Goal: Task Accomplishment & Management: Manage account settings

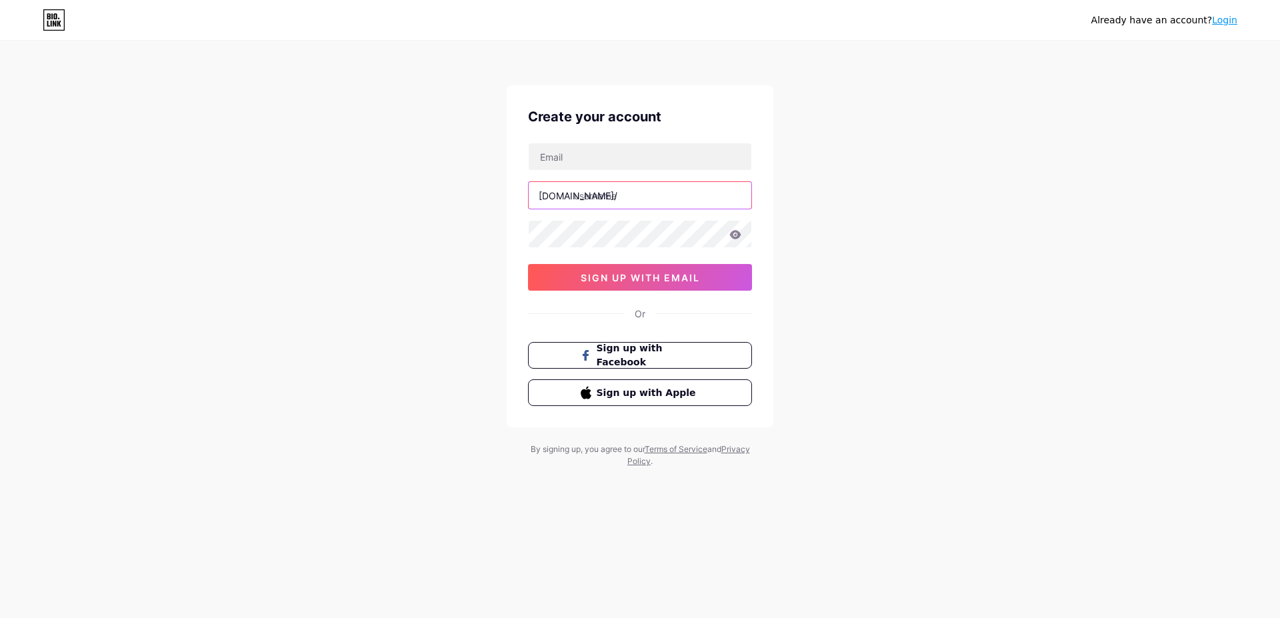
click at [594, 199] on input "text" at bounding box center [640, 195] width 223 height 27
paste input "durafastlabelcompany"
type input "durafastlabelcompany"
click at [543, 159] on input "text" at bounding box center [640, 156] width 223 height 27
paste input "[EMAIL_ADDRESS][DOMAIN_NAME]"
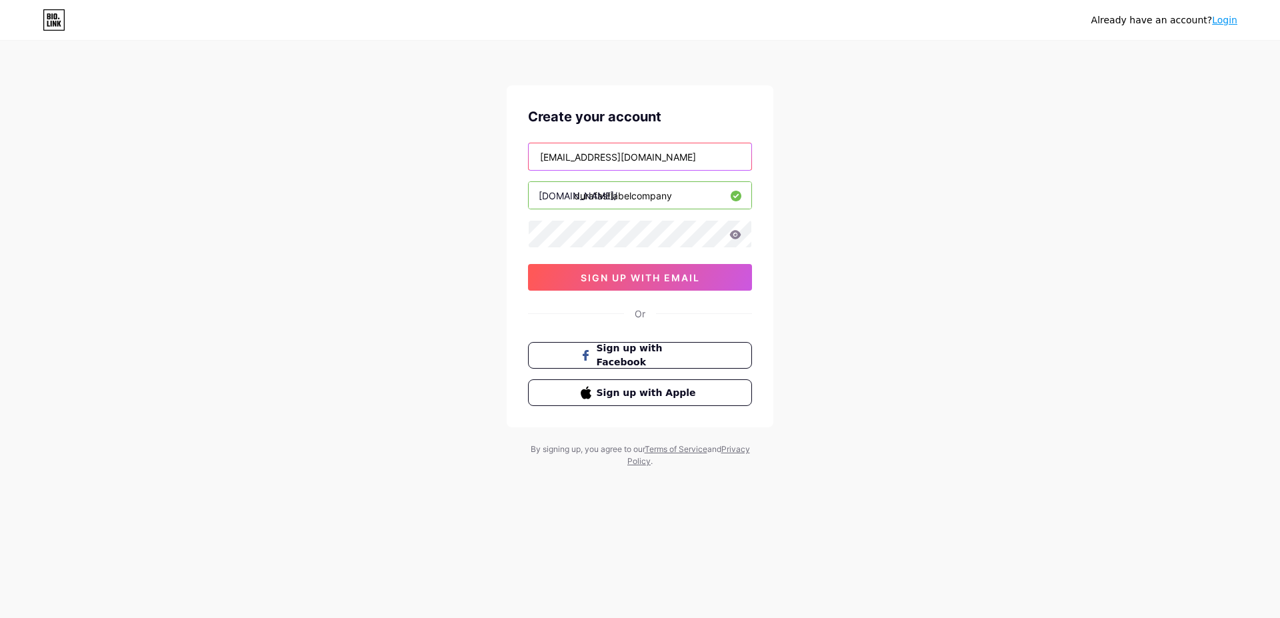
type input "[EMAIL_ADDRESS][DOMAIN_NAME]"
click at [598, 283] on button "sign up with email" at bounding box center [640, 277] width 224 height 27
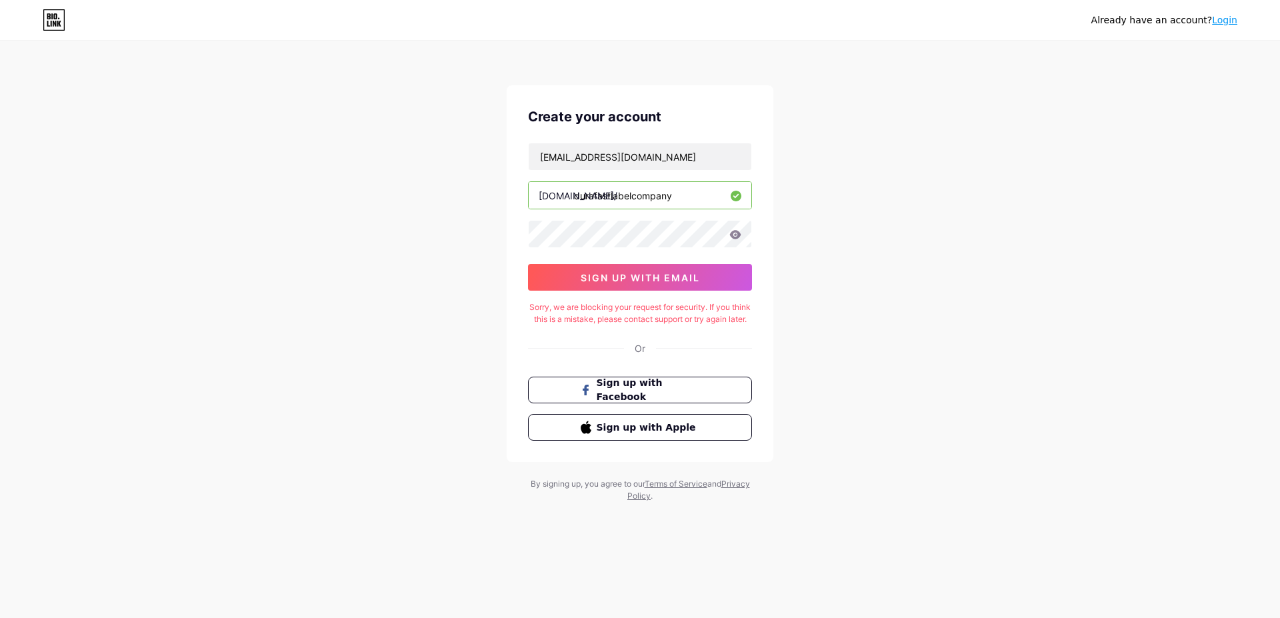
click at [709, 325] on div "Sorry, we are blocking your request for security. If you think this is a mistak…" at bounding box center [640, 313] width 224 height 24
click at [646, 274] on span "sign up with email" at bounding box center [640, 277] width 119 height 11
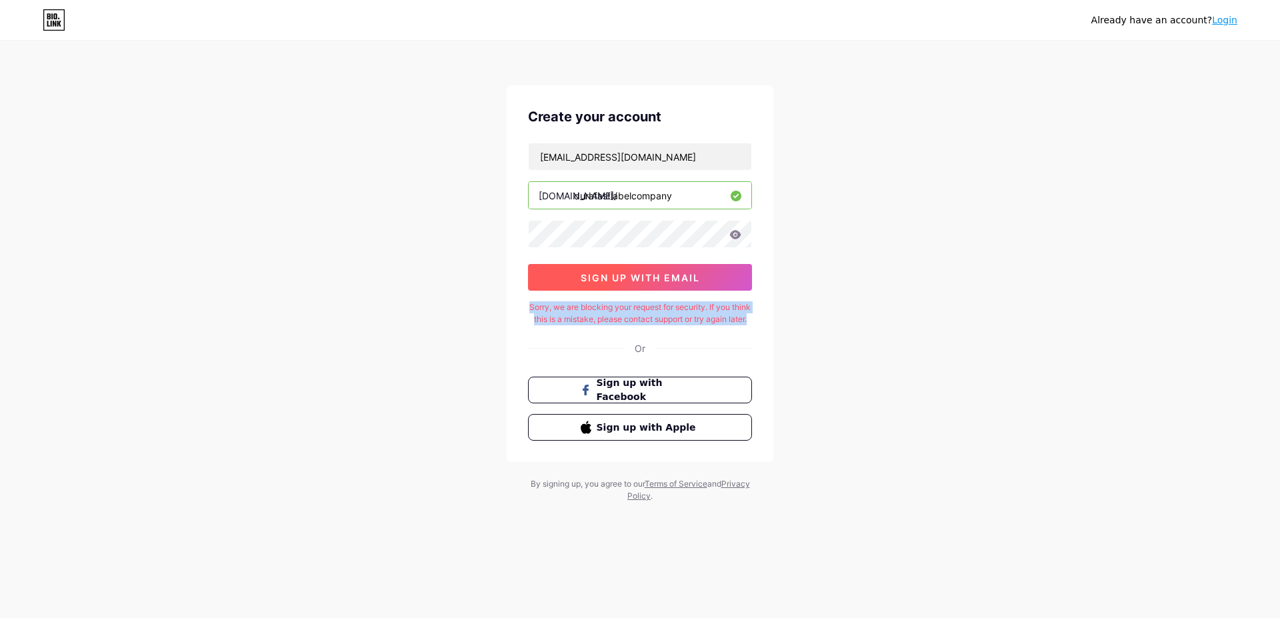
click at [603, 273] on span "sign up with email" at bounding box center [640, 277] width 119 height 11
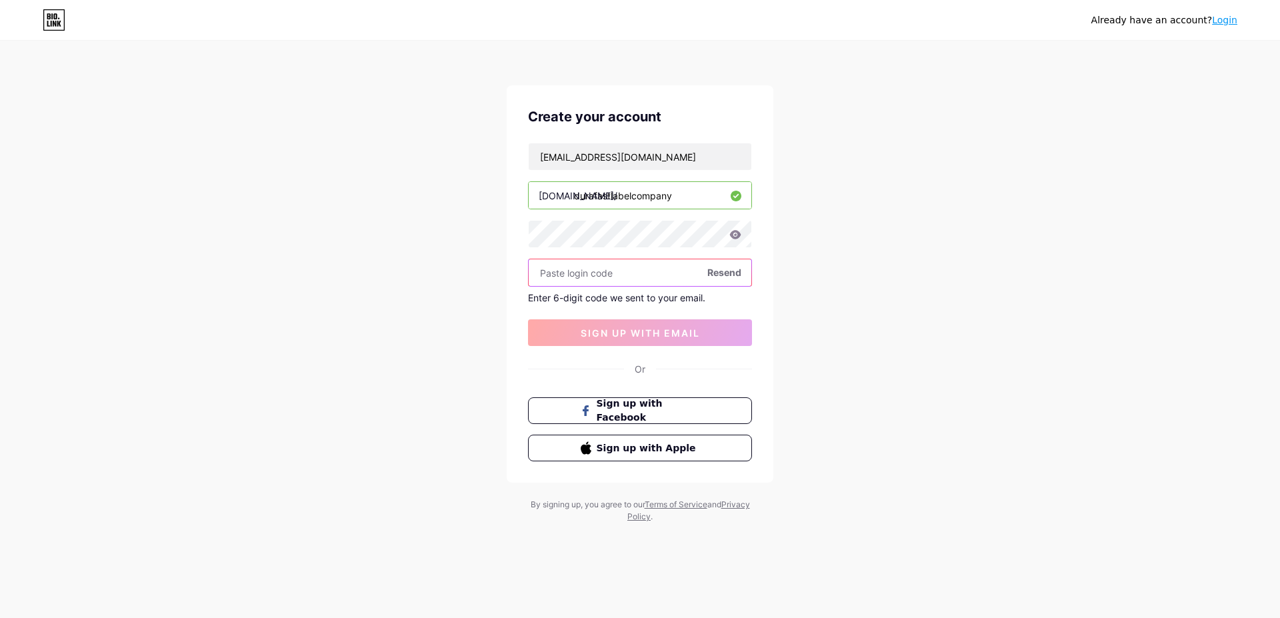
paste input "392233"
type input "392233"
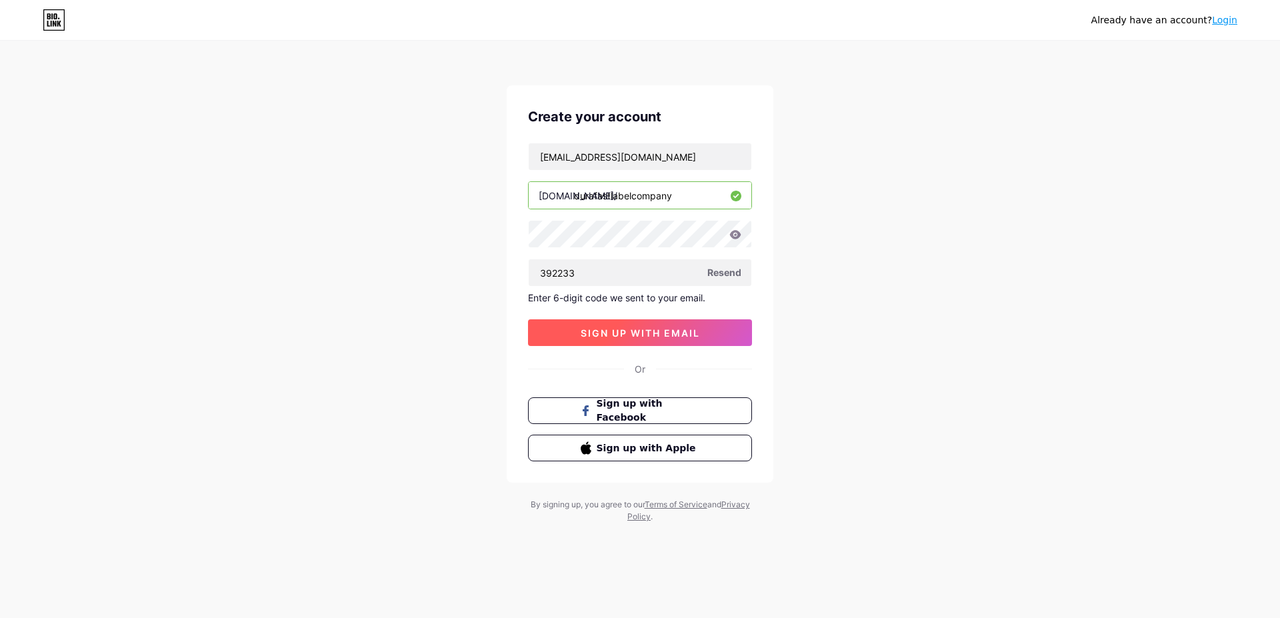
click at [587, 331] on span "sign up with email" at bounding box center [640, 332] width 119 height 11
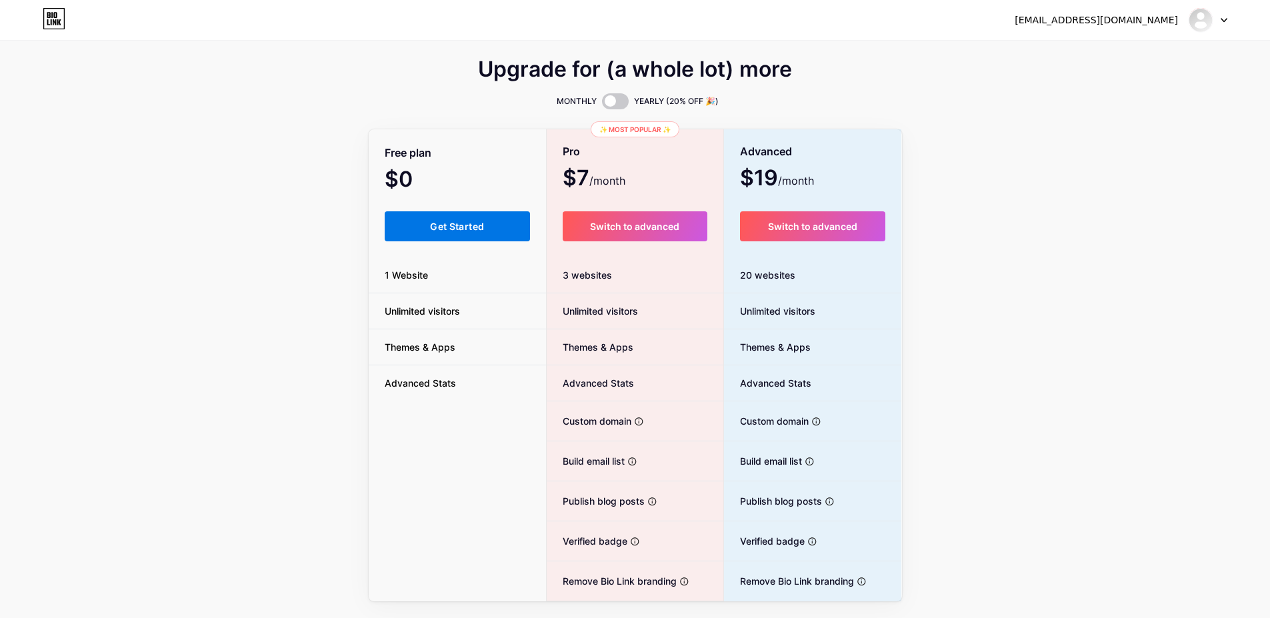
click at [427, 220] on button "Get Started" at bounding box center [458, 226] width 146 height 30
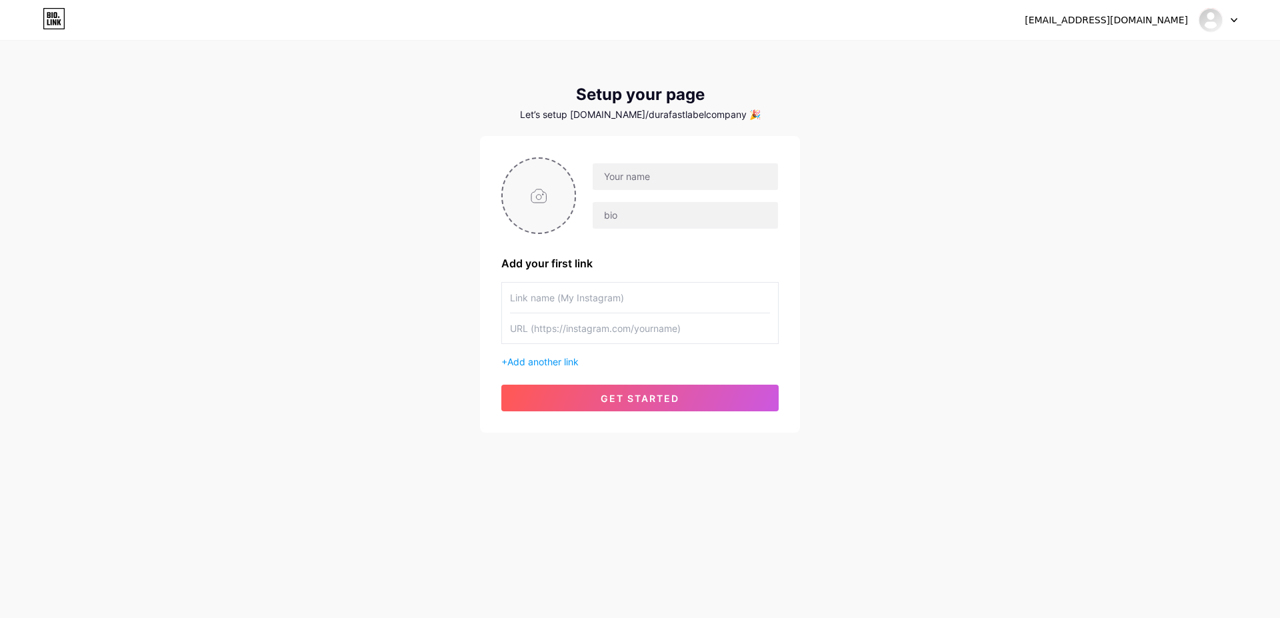
click at [548, 208] on input "file" at bounding box center [539, 196] width 72 height 74
type input "C:\fakepath\Dura Fast Label Company.jpg"
click at [629, 181] on input "text" at bounding box center [685, 176] width 185 height 27
paste input "Dura Fast Label Company"
type input "Dura Fast Label Company"
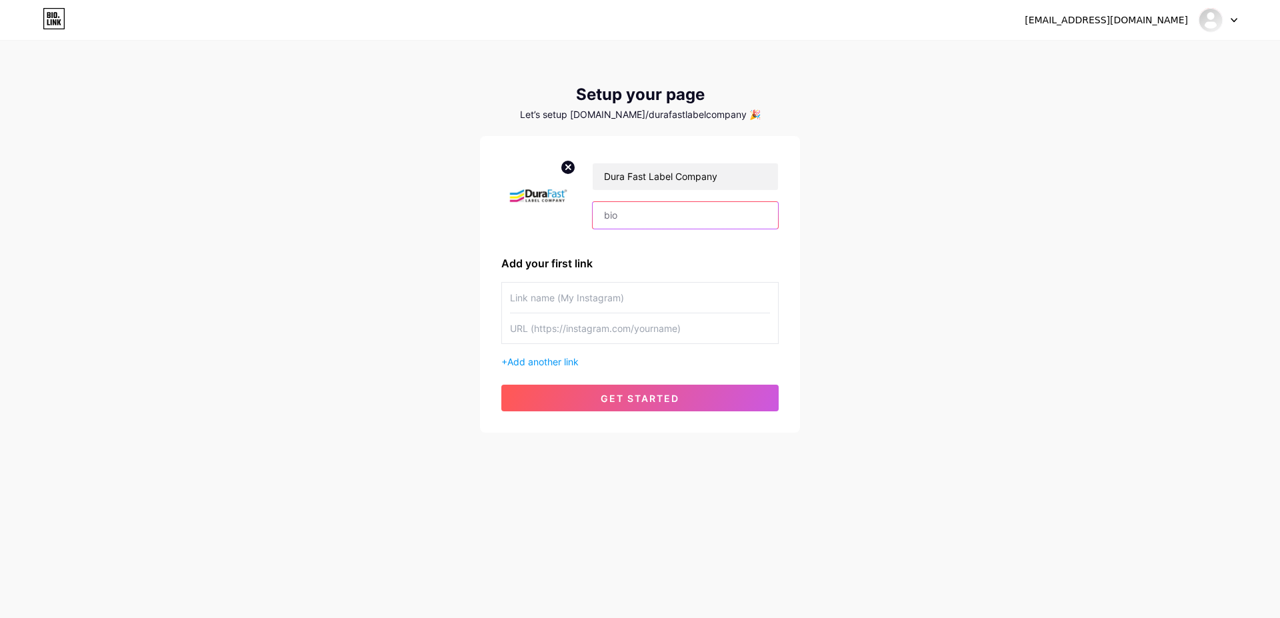
paste input "DuraFast Label Company specializes in high-quality, durable labels for industri…"
type input "DuraFast Label Company specializes in high-quality, durable labels for industri…"
click at [511, 295] on input "text" at bounding box center [640, 298] width 260 height 30
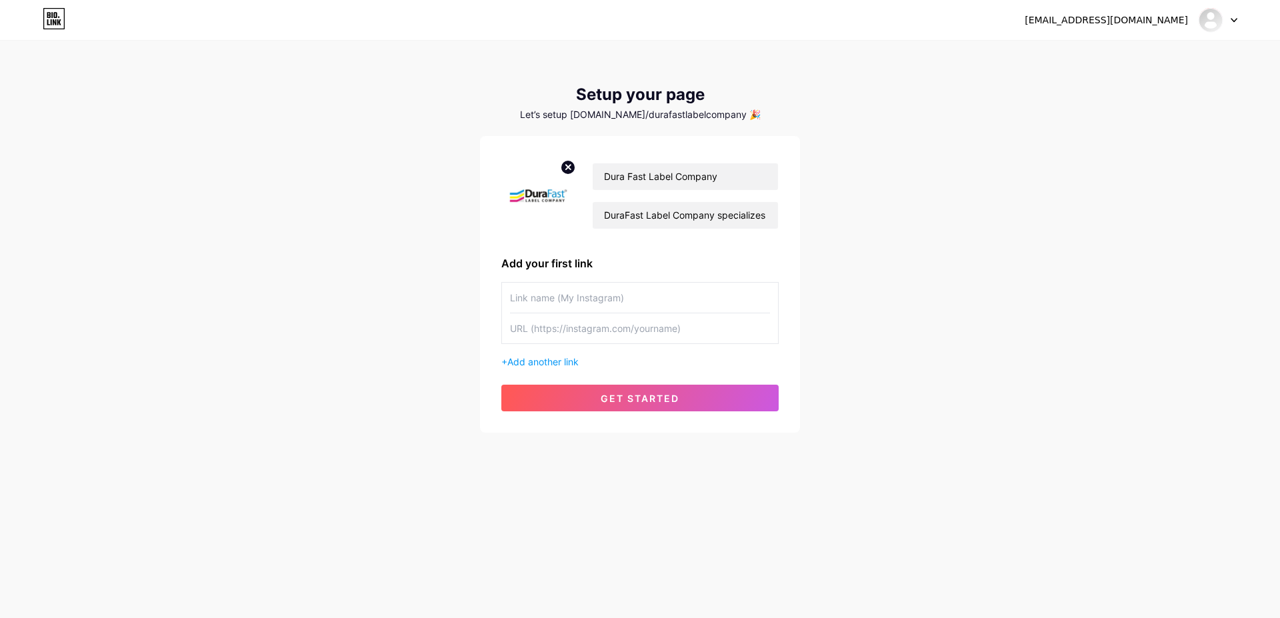
click at [556, 333] on input "text" at bounding box center [640, 328] width 260 height 30
paste input "[URL][DOMAIN_NAME]"
type input "[URL][DOMAIN_NAME]"
click at [558, 307] on input "text" at bounding box center [640, 298] width 260 height 30
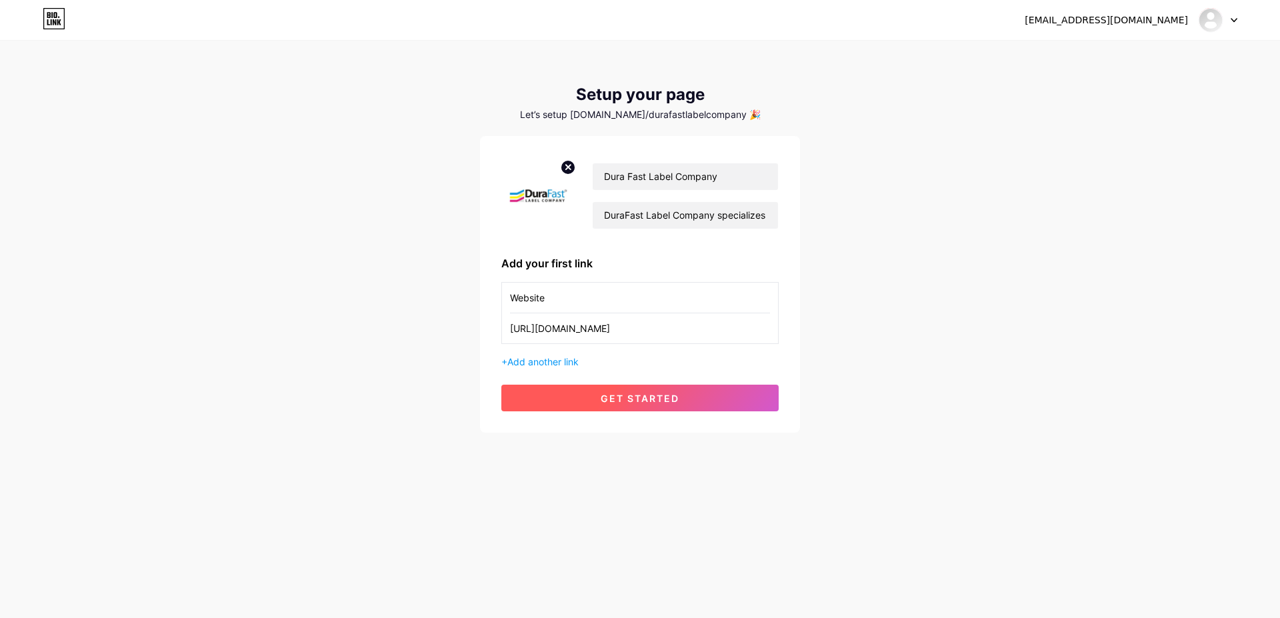
type input "Website"
click at [621, 393] on span "get started" at bounding box center [640, 398] width 79 height 11
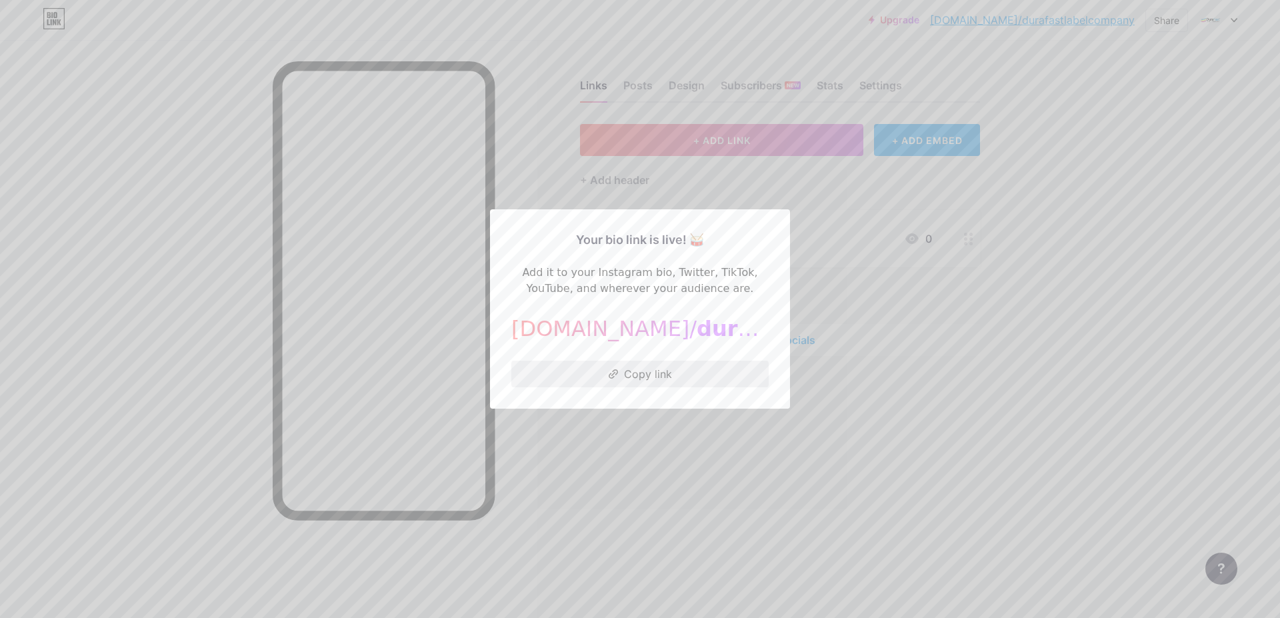
click at [658, 367] on button "Copy link" at bounding box center [639, 374] width 257 height 27
click at [806, 478] on div at bounding box center [640, 309] width 1280 height 618
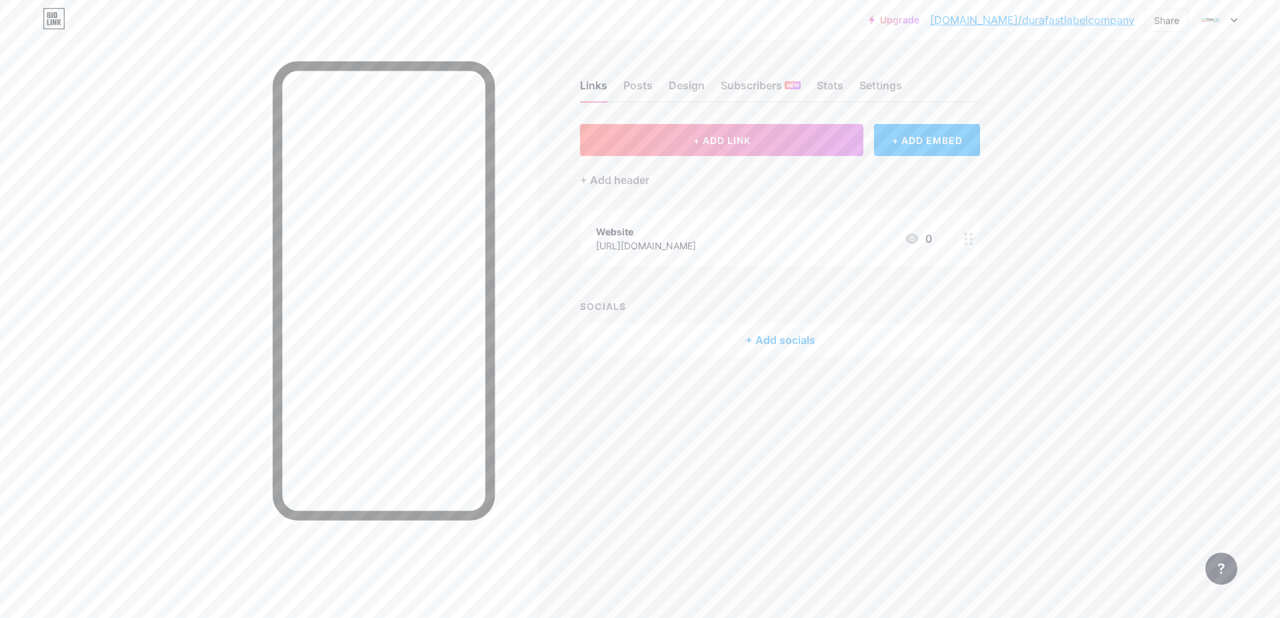
click at [971, 235] on circle at bounding box center [971, 234] width 3 height 3
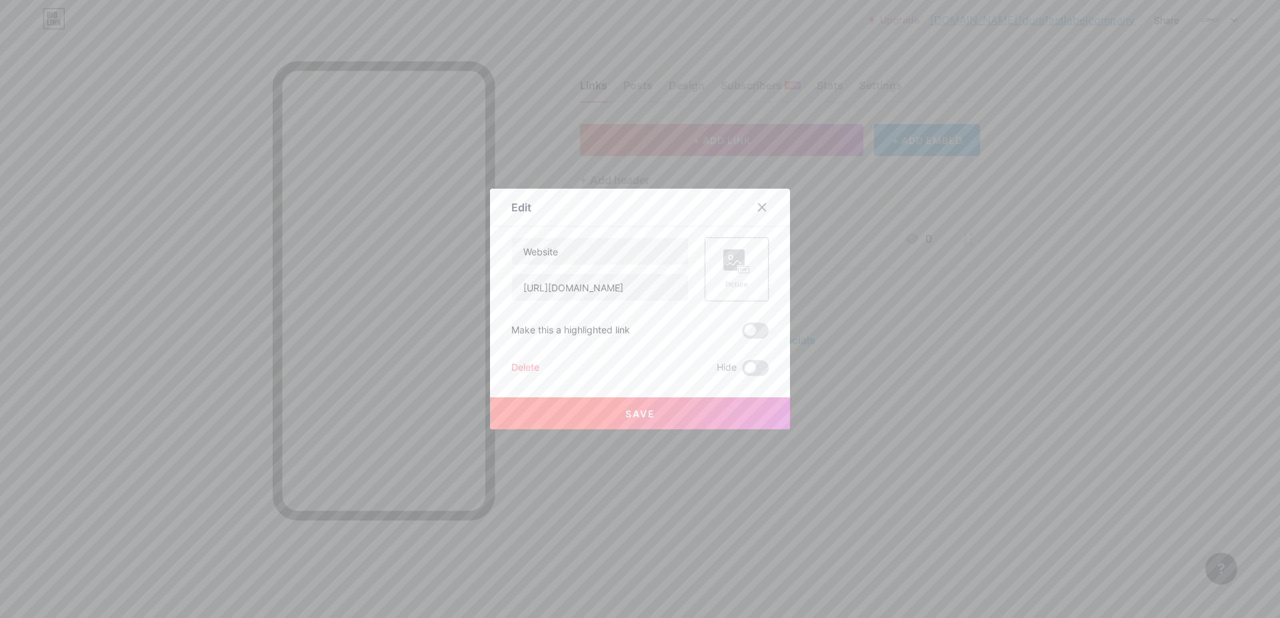
click at [735, 257] on rect at bounding box center [733, 259] width 21 height 21
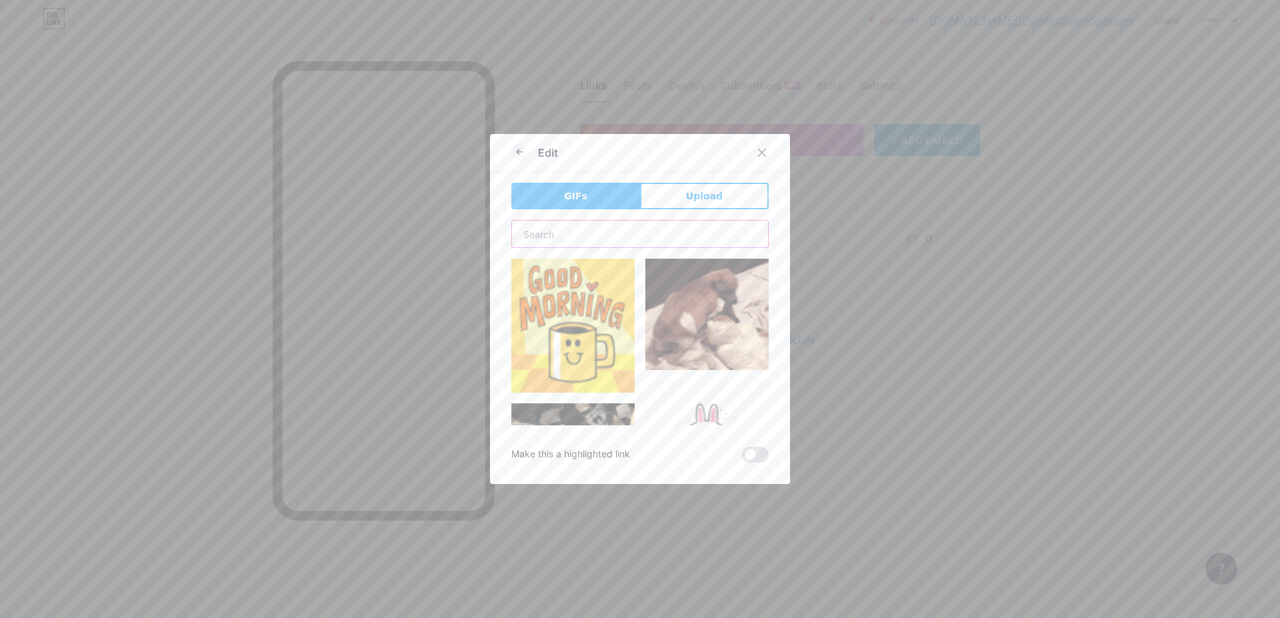
click at [626, 237] on input "text" at bounding box center [640, 234] width 256 height 27
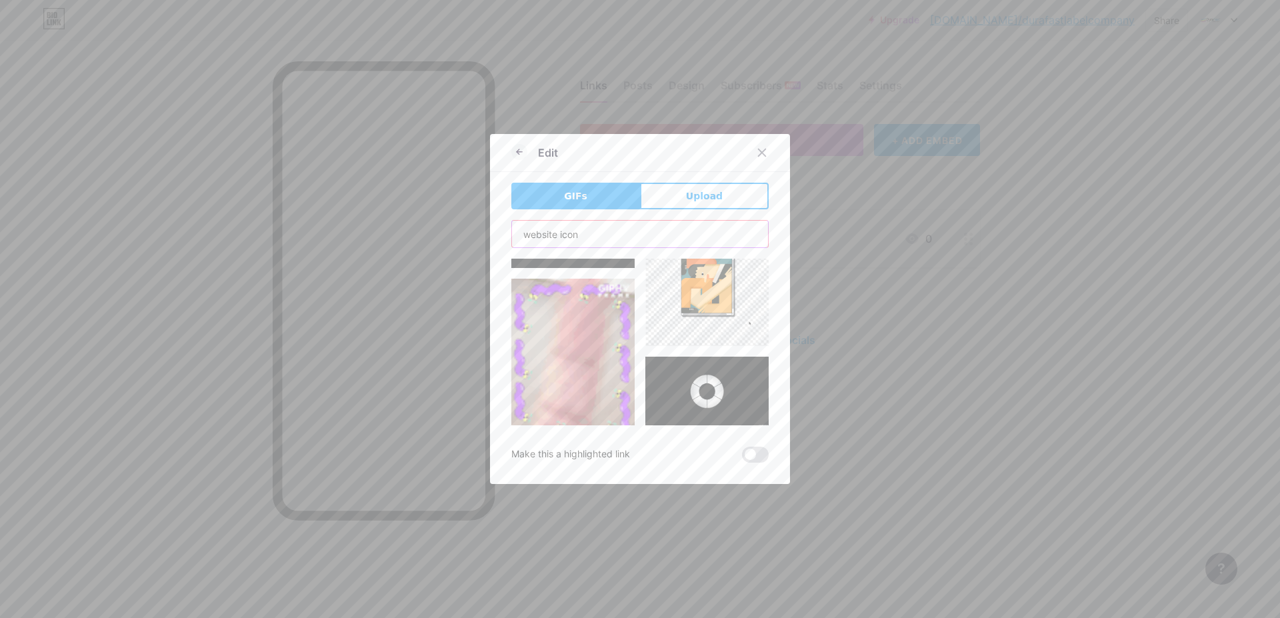
scroll to position [3672, 0]
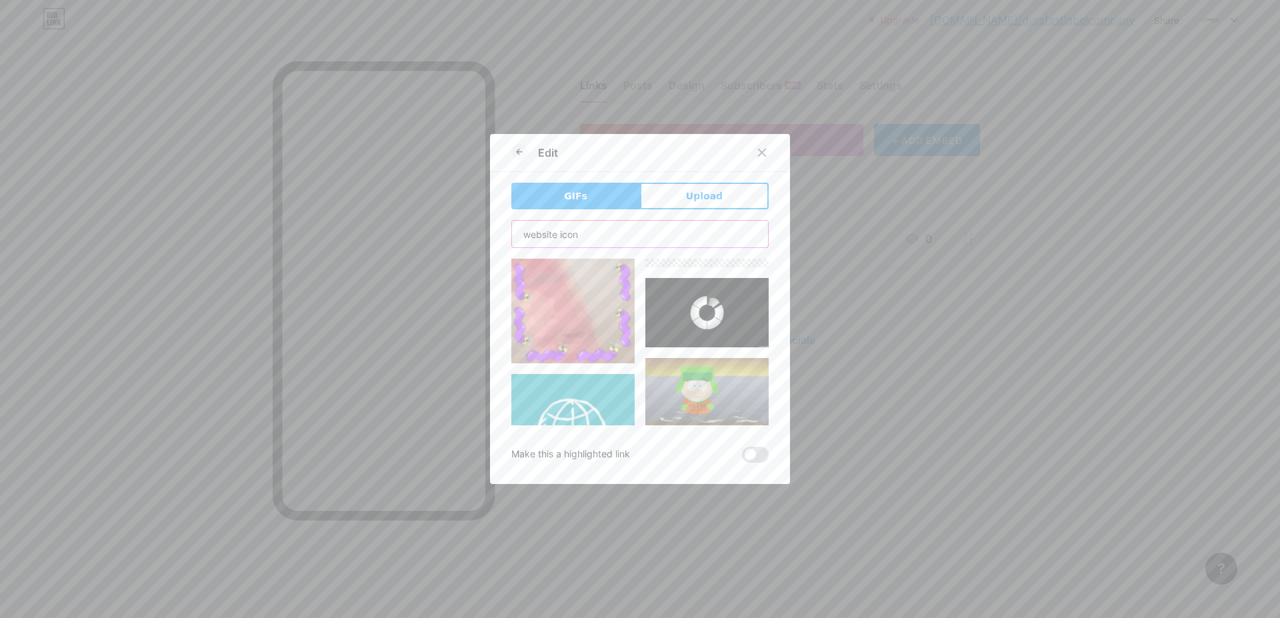
type input "website icon"
click at [567, 374] on img at bounding box center [572, 435] width 123 height 123
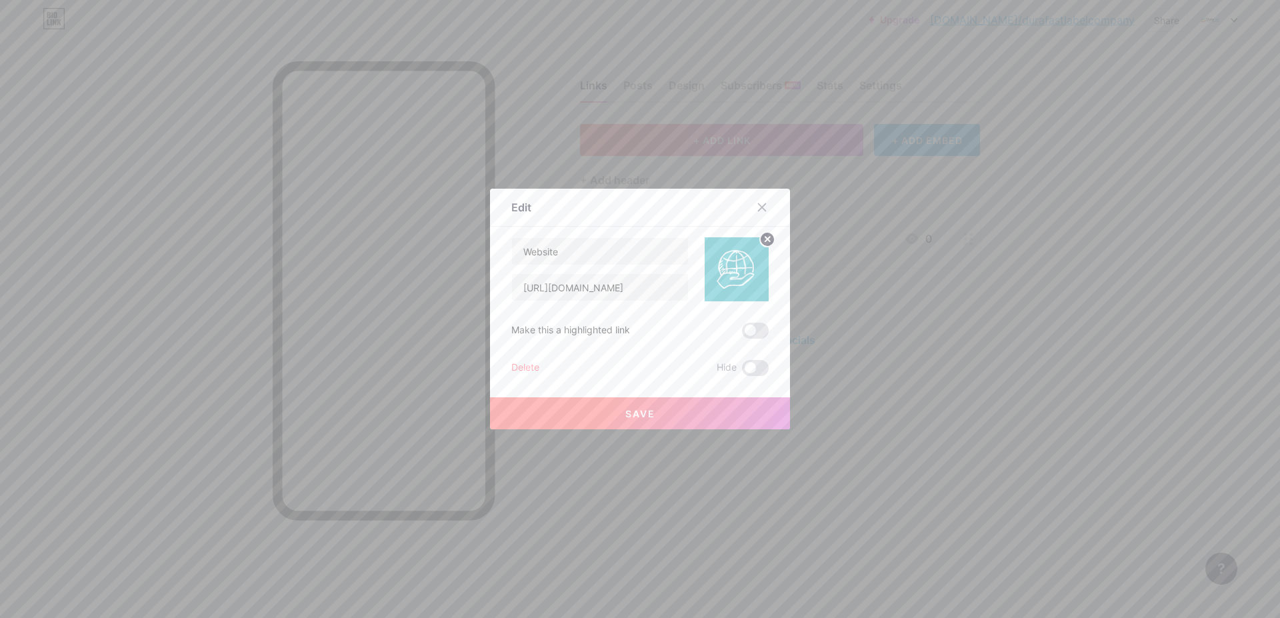
click at [643, 409] on span "Save" at bounding box center [640, 413] width 30 height 11
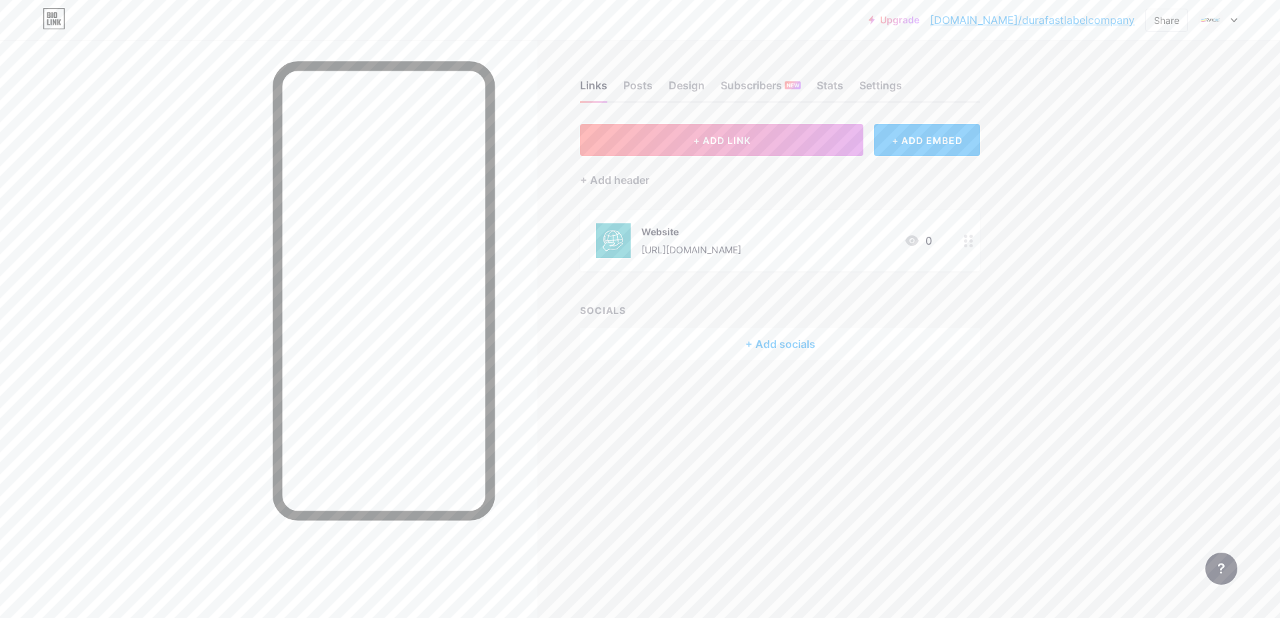
click at [948, 415] on div "Links Posts Design Subscribers NEW Stats Settings + ADD LINK + ADD EMBED + Add …" at bounding box center [518, 233] width 1036 height 387
click at [752, 355] on div "+ Add socials" at bounding box center [780, 344] width 400 height 32
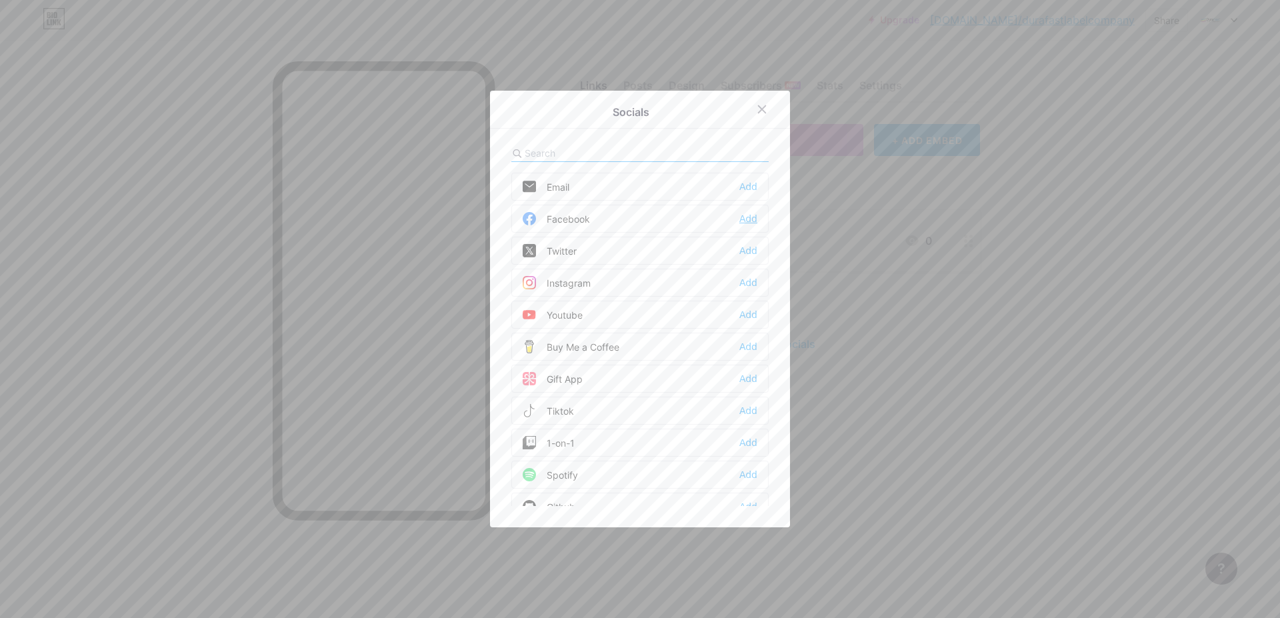
click at [739, 219] on div "Add" at bounding box center [748, 218] width 18 height 13
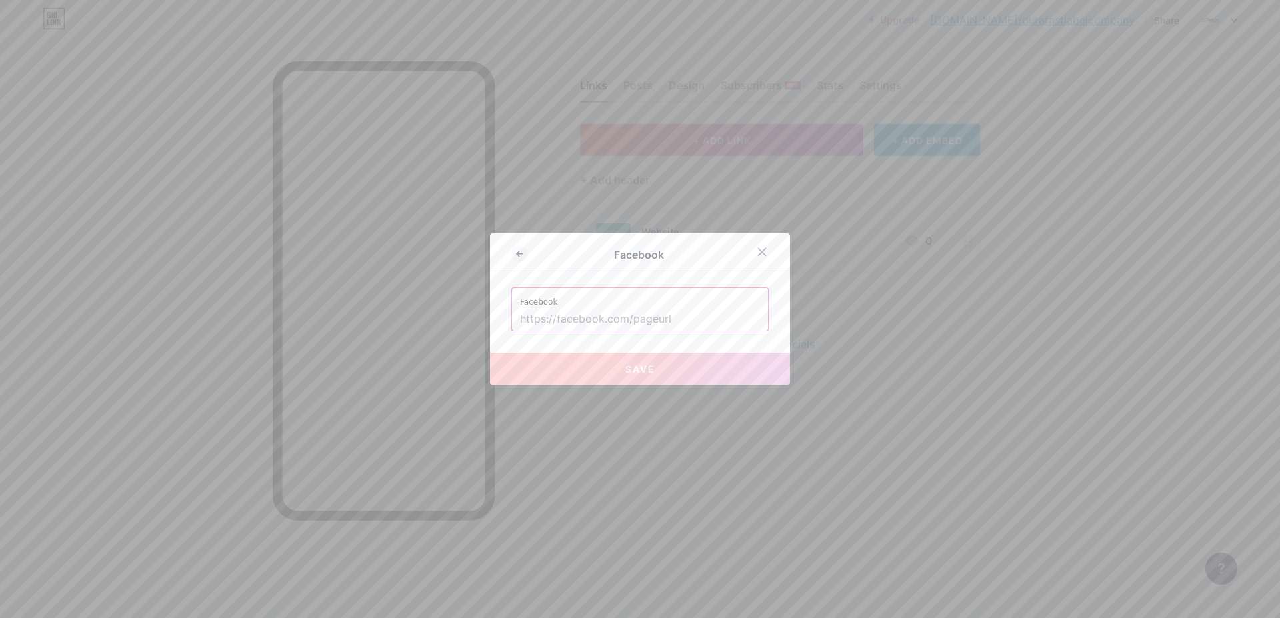
click at [633, 314] on input "text" at bounding box center [640, 319] width 240 height 23
paste input "[URL][DOMAIN_NAME]"
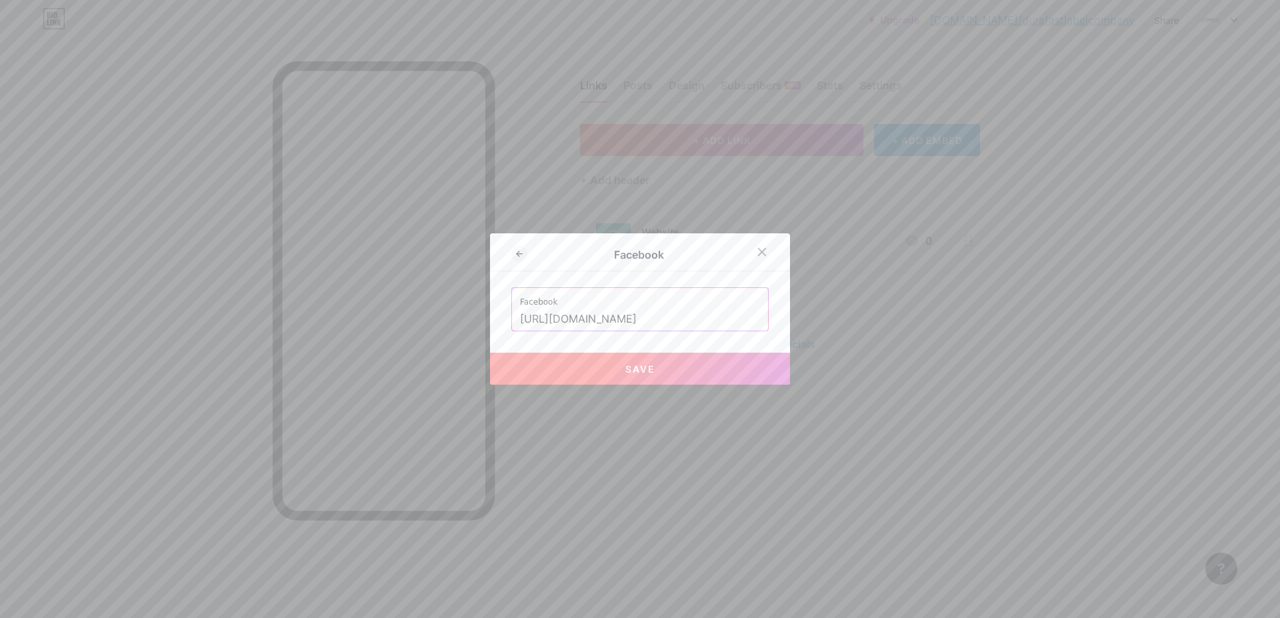
type input "[URL][DOMAIN_NAME]"
click at [575, 363] on button "Save" at bounding box center [640, 369] width 300 height 32
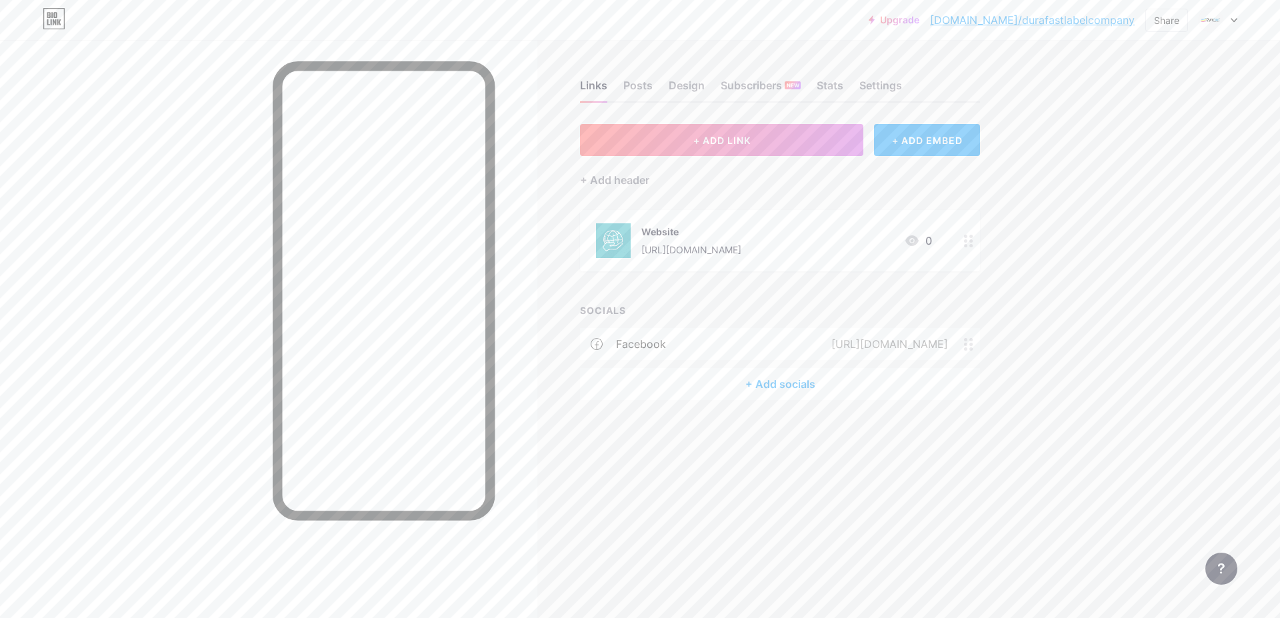
click at [768, 382] on div "+ Add socials" at bounding box center [780, 384] width 400 height 32
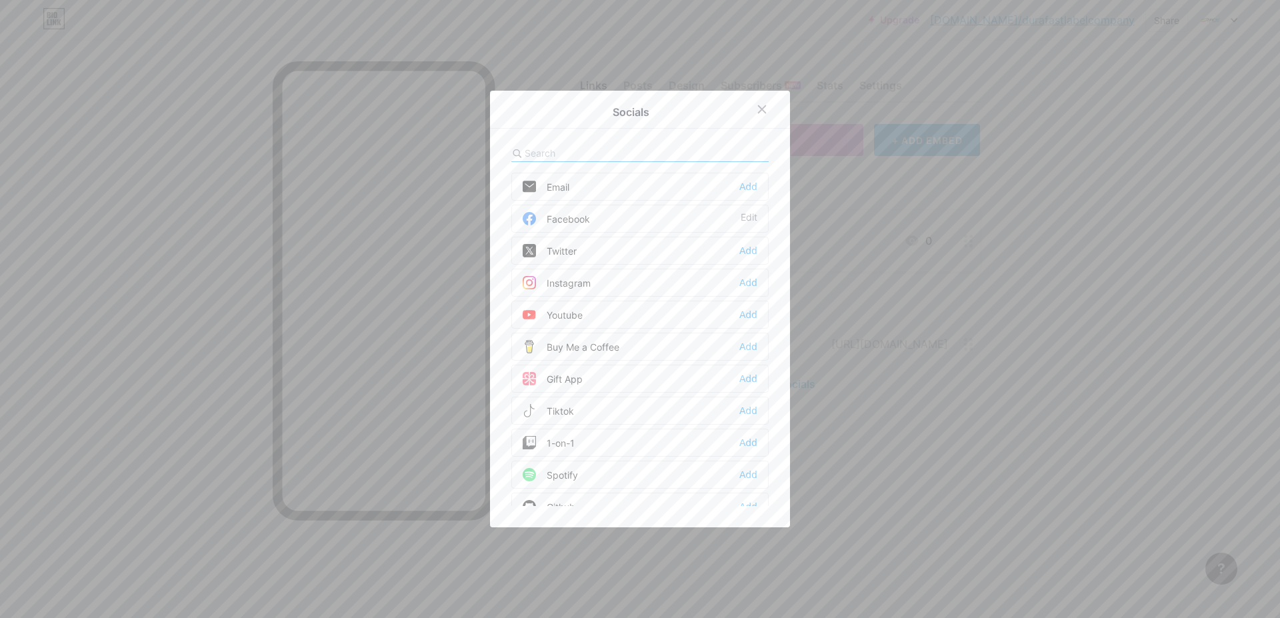
click at [556, 251] on div "Twitter" at bounding box center [550, 250] width 54 height 13
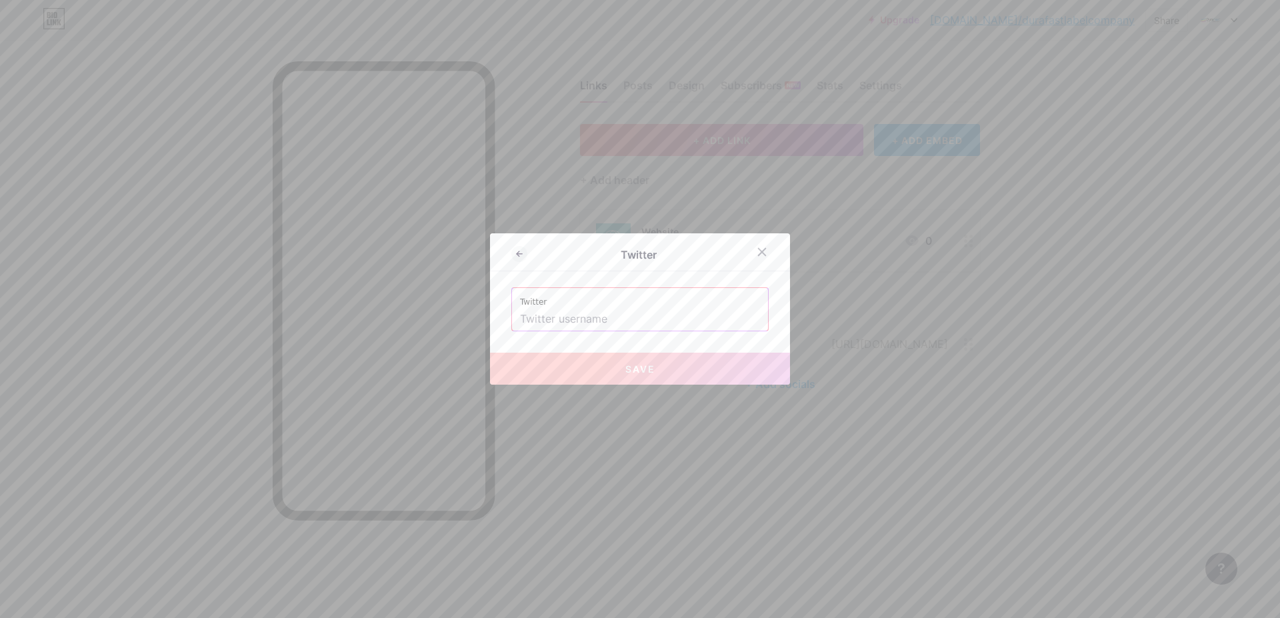
click at [614, 311] on input "text" at bounding box center [640, 319] width 240 height 23
paste input "[URL][DOMAIN_NAME]"
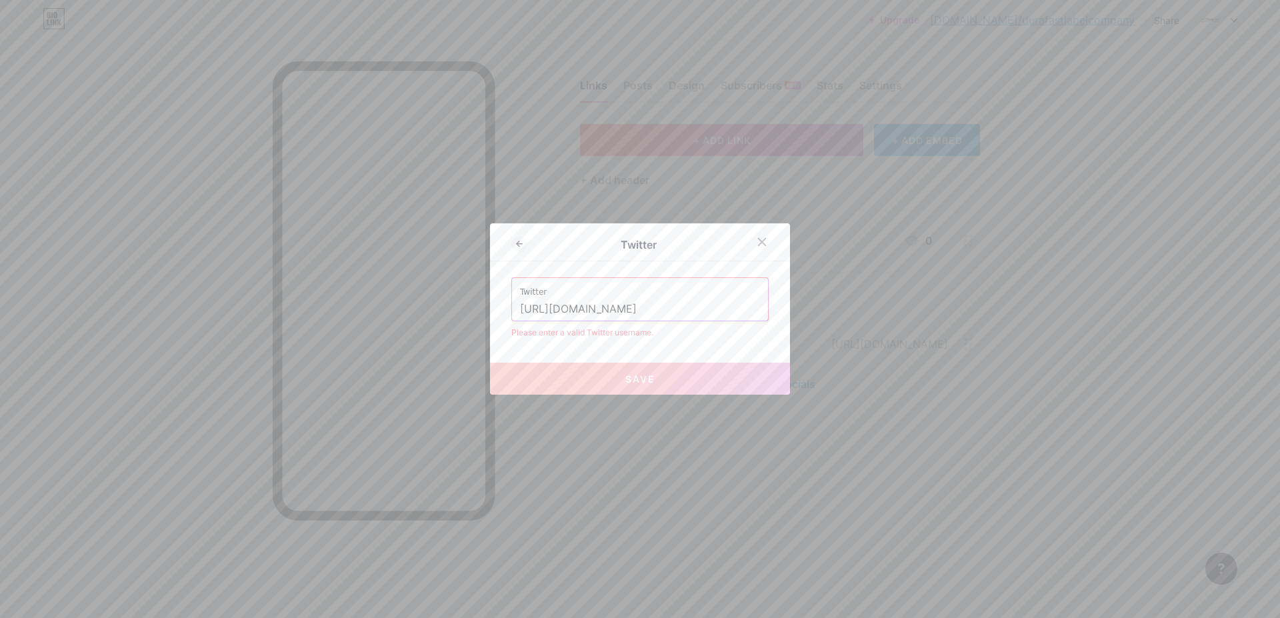
drag, startPoint x: 610, startPoint y: 306, endPoint x: 421, endPoint y: 311, distance: 189.4
click at [421, 311] on div "Twitter Twitter [URL][DOMAIN_NAME] Please enter a valid Twitter username. Save" at bounding box center [640, 309] width 1280 height 618
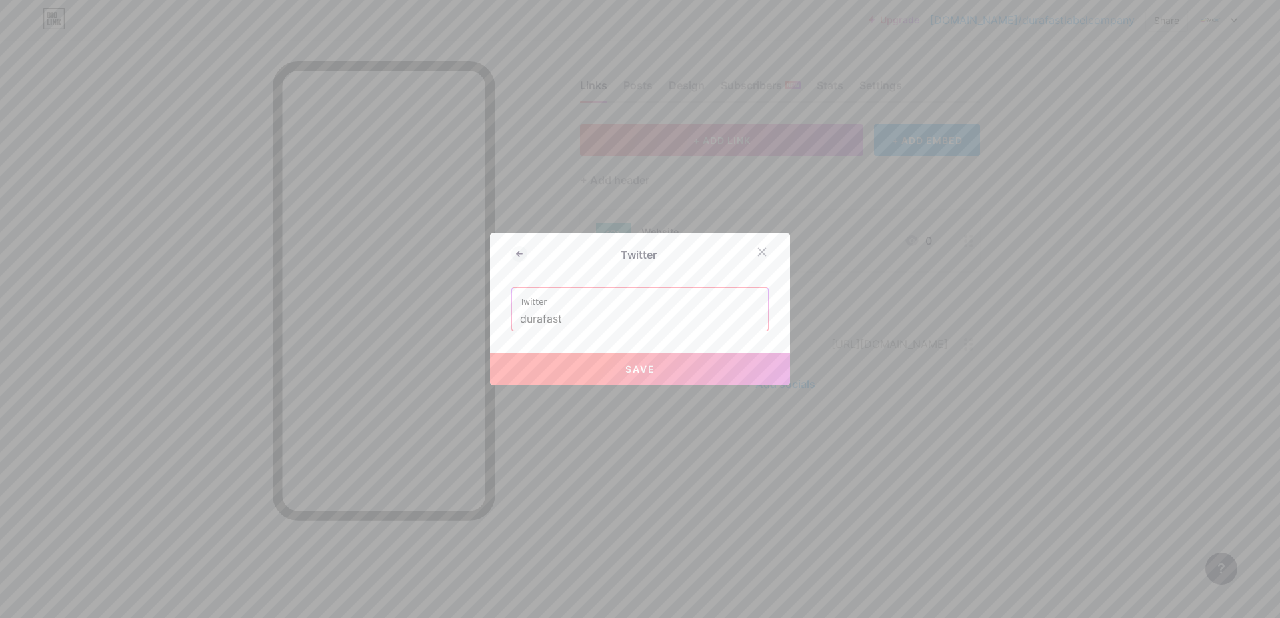
click at [640, 365] on span "Save" at bounding box center [640, 368] width 30 height 11
type input "[URL][DOMAIN_NAME]"
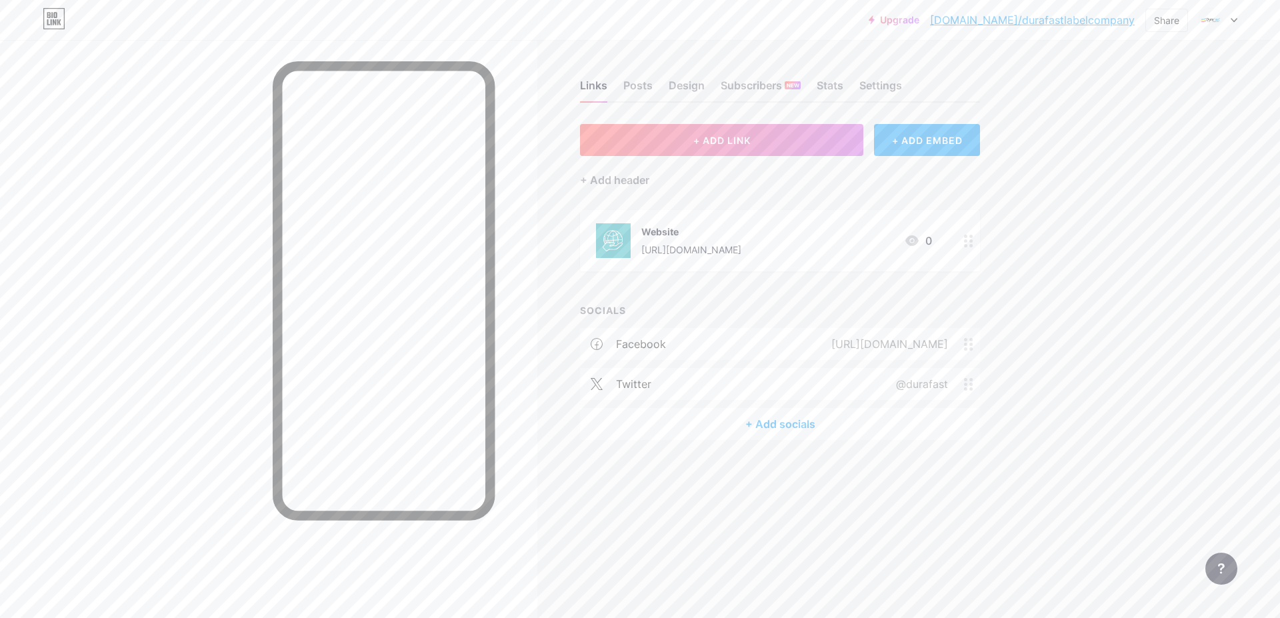
click at [741, 417] on div "+ Add socials" at bounding box center [780, 424] width 400 height 32
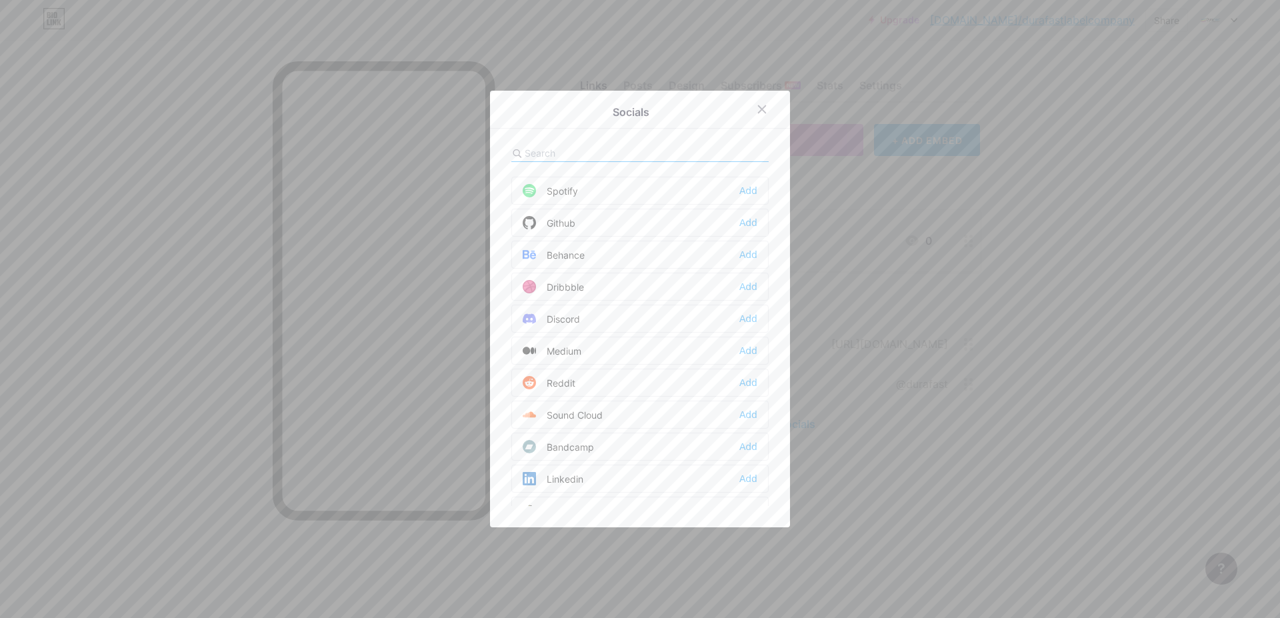
scroll to position [320, 0]
click at [558, 150] on input "text" at bounding box center [598, 153] width 147 height 14
type input "linke"
click at [563, 184] on div "Linkedin" at bounding box center [553, 186] width 61 height 13
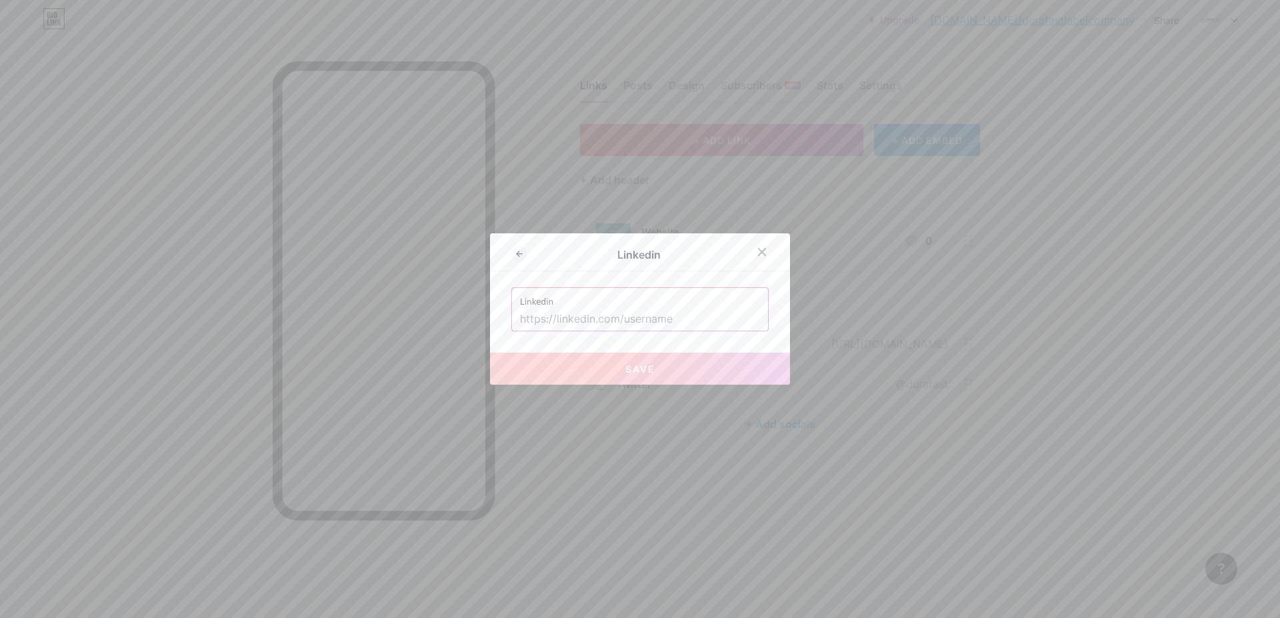
click at [585, 328] on input "text" at bounding box center [640, 319] width 240 height 23
paste input "[URL][DOMAIN_NAME]"
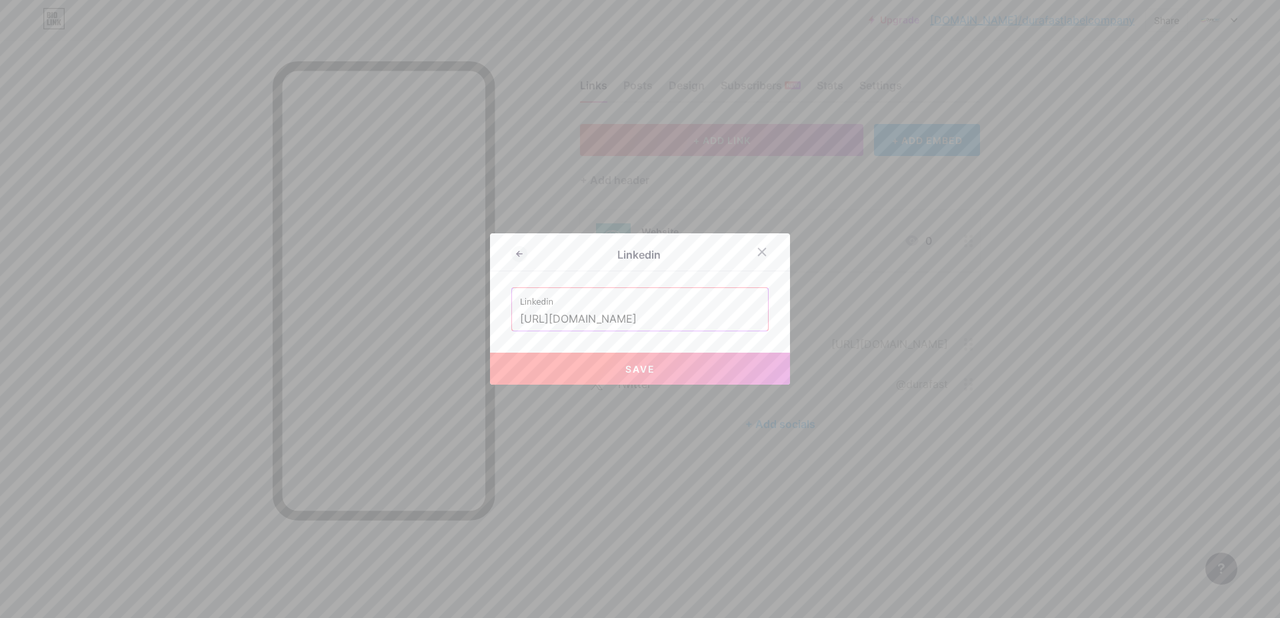
scroll to position [0, 63]
type input "[URL][DOMAIN_NAME]"
click at [569, 371] on button "Save" at bounding box center [640, 369] width 300 height 32
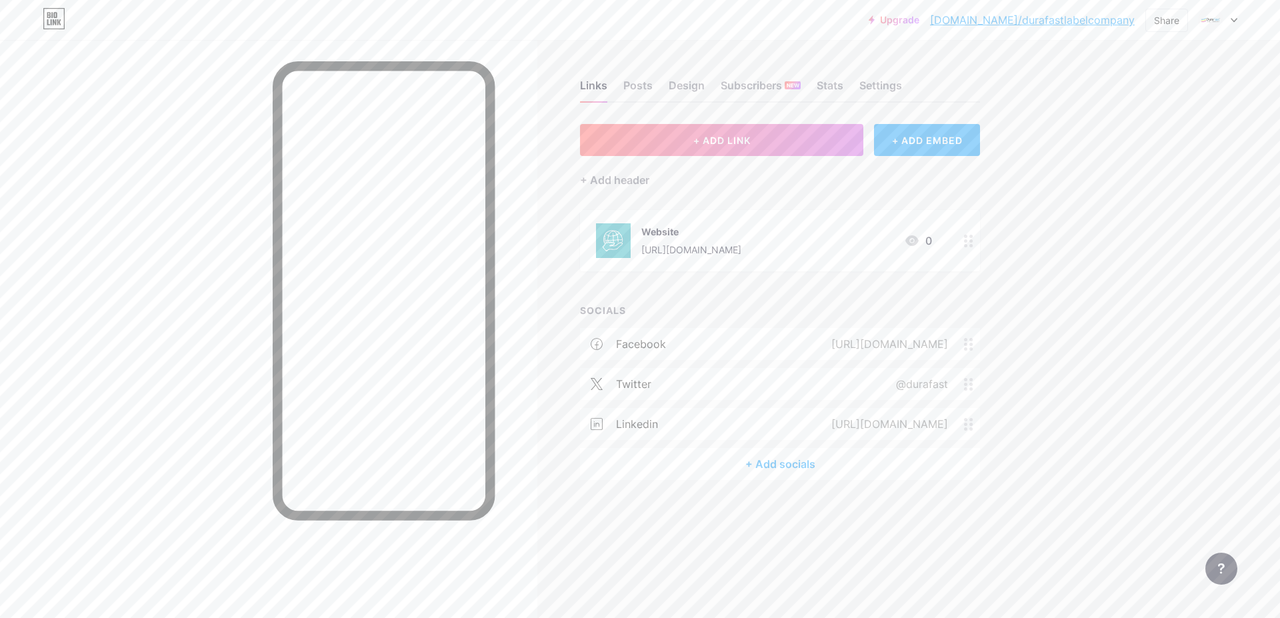
click at [723, 457] on div "+ Add socials" at bounding box center [780, 464] width 400 height 32
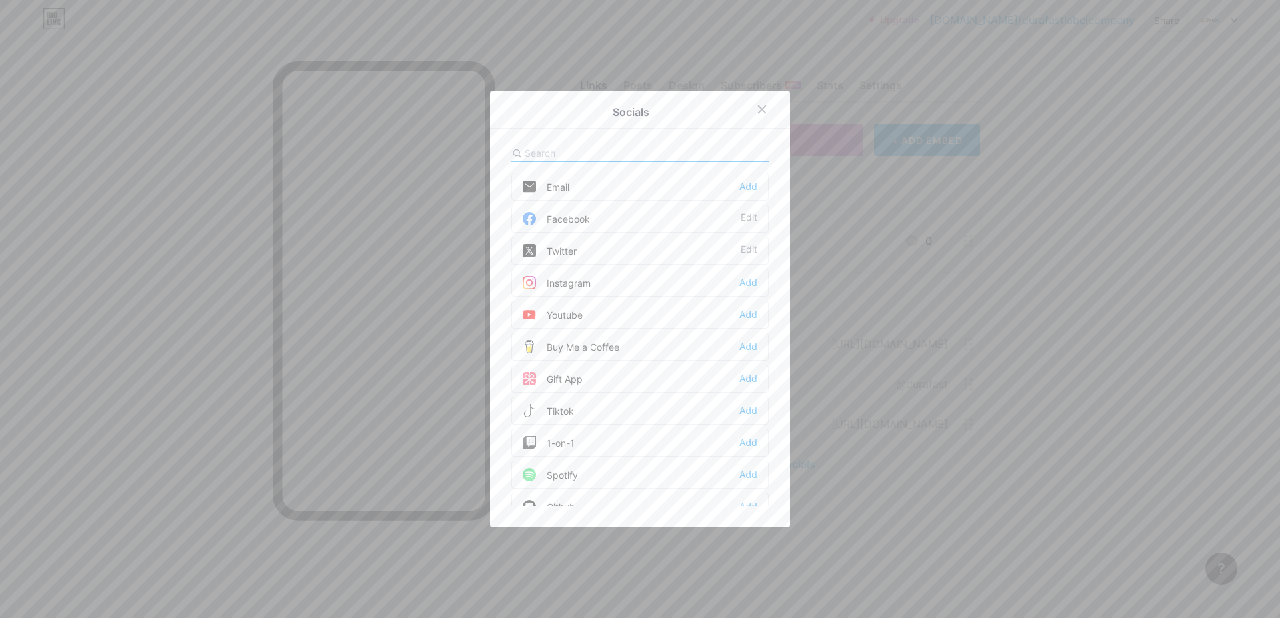
click at [545, 312] on div "Youtube" at bounding box center [553, 314] width 60 height 13
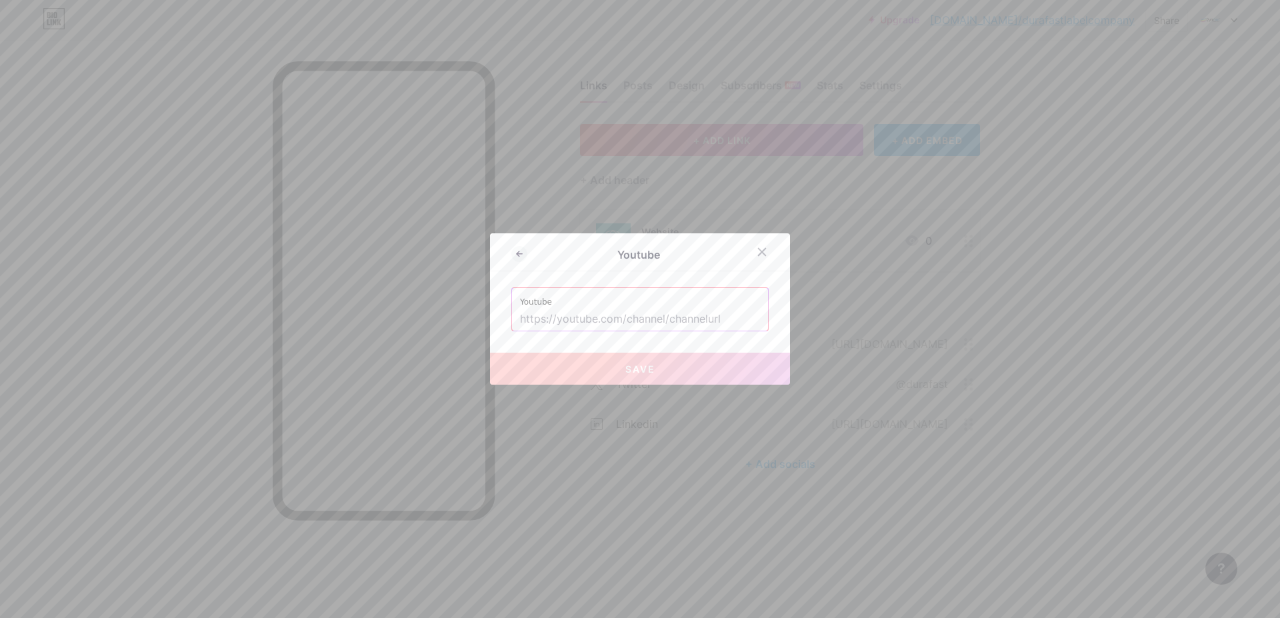
click at [569, 319] on input "text" at bounding box center [640, 319] width 240 height 23
paste input "[URL][DOMAIN_NAME]"
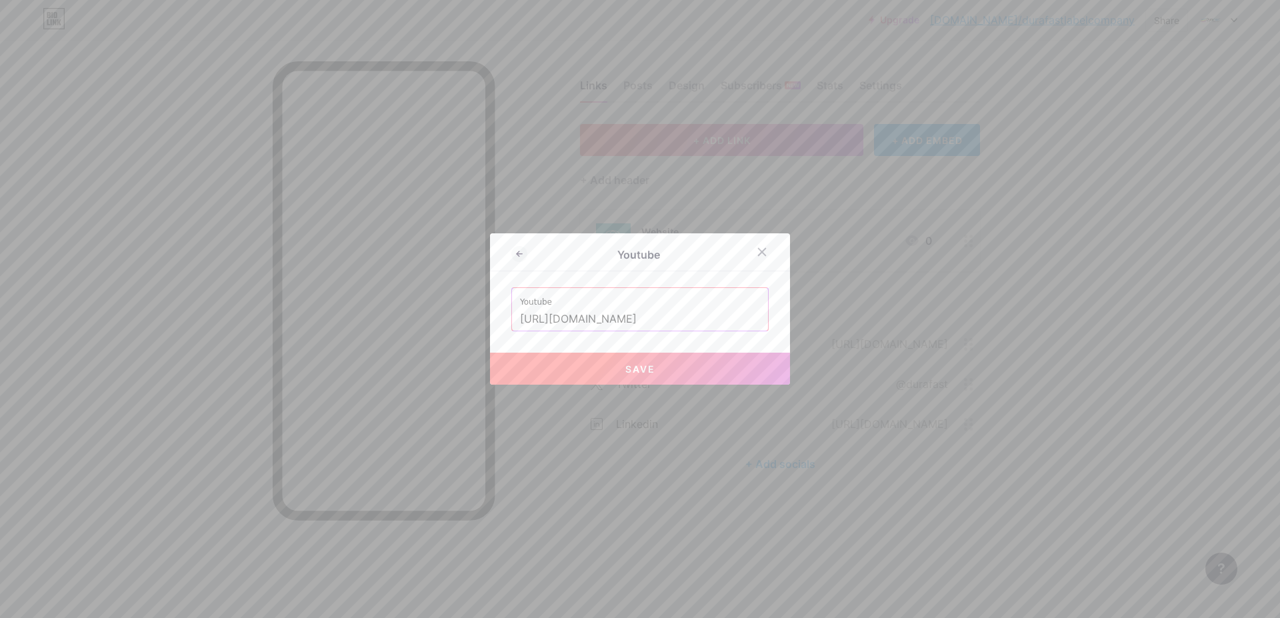
type input "[URL][DOMAIN_NAME]"
click at [557, 371] on button "Save" at bounding box center [640, 369] width 300 height 32
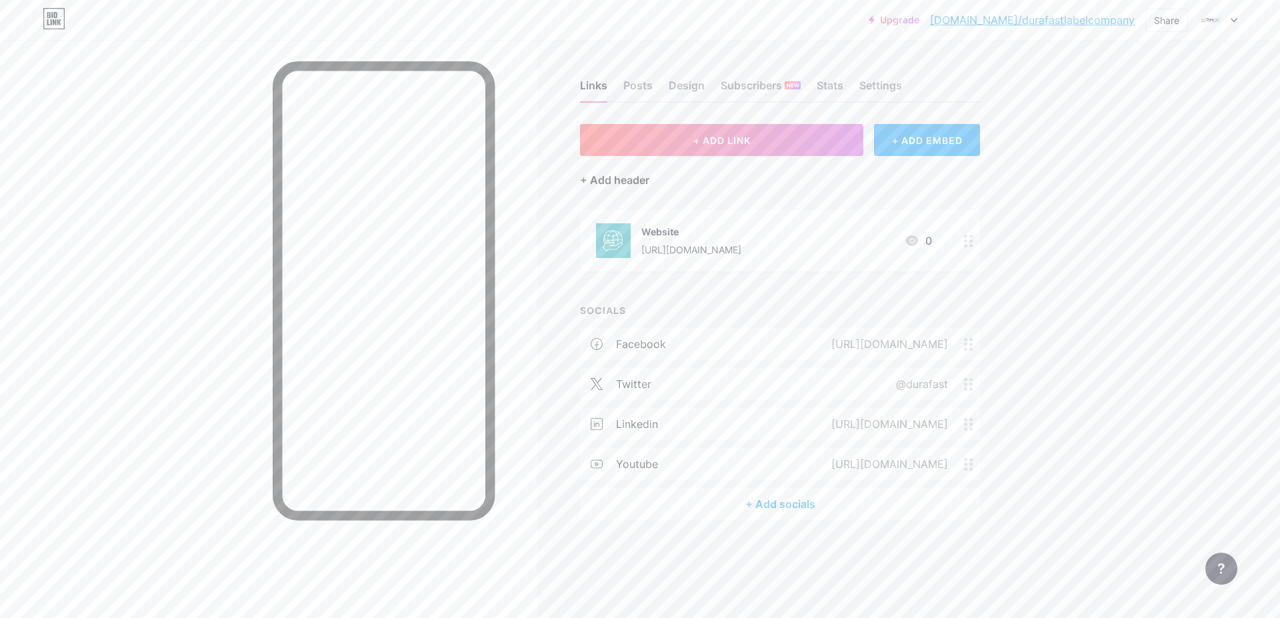
click at [611, 183] on div "+ Add header" at bounding box center [614, 180] width 69 height 16
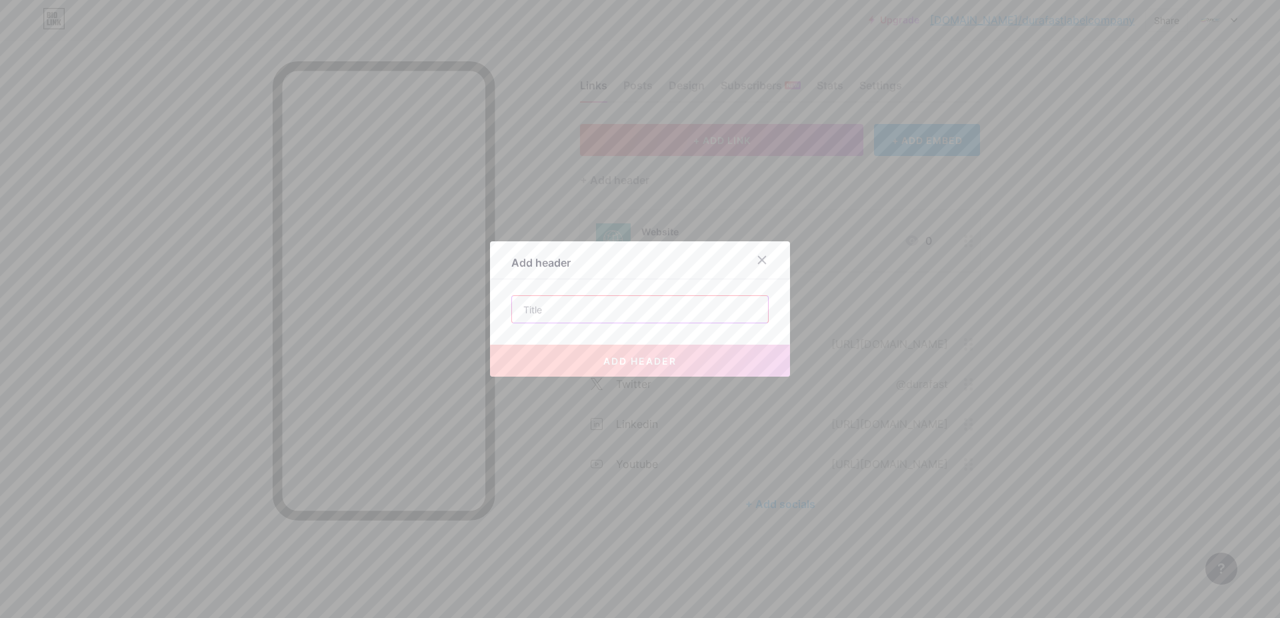
click at [563, 305] on input "text" at bounding box center [640, 309] width 256 height 27
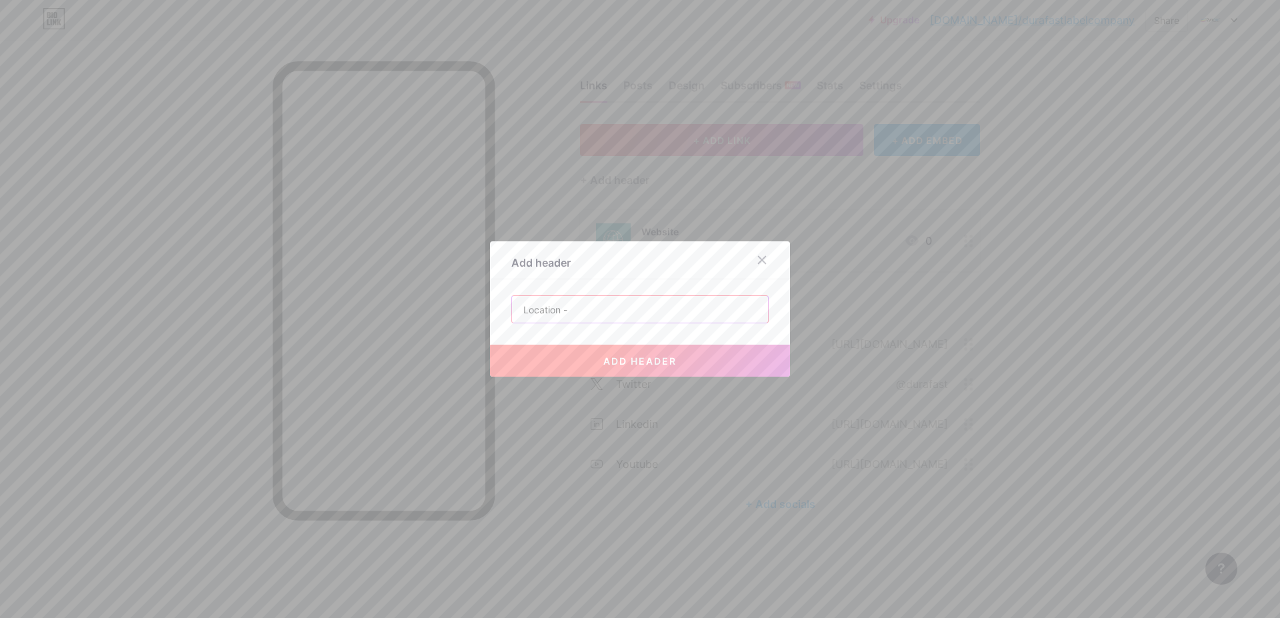
paste input "[STREET_ADDRESS]"
type input "Location - [STREET_ADDRESS]"
click at [569, 357] on button "add header" at bounding box center [640, 361] width 300 height 32
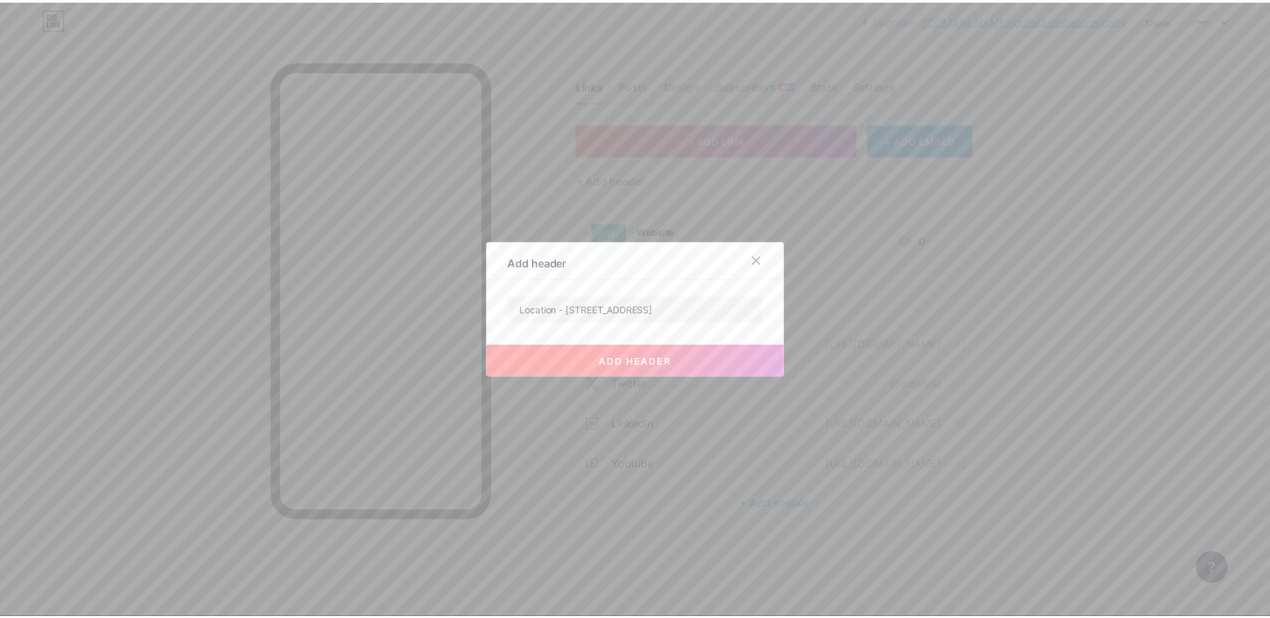
scroll to position [0, 0]
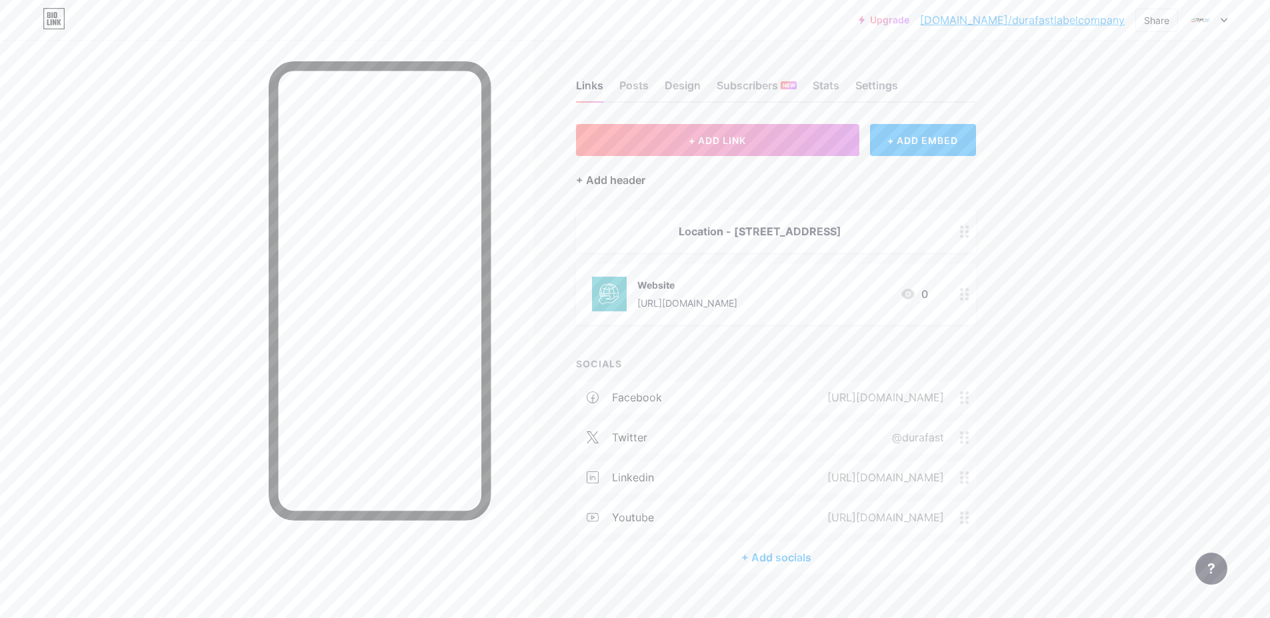
click at [604, 179] on div "+ Add header" at bounding box center [610, 180] width 69 height 16
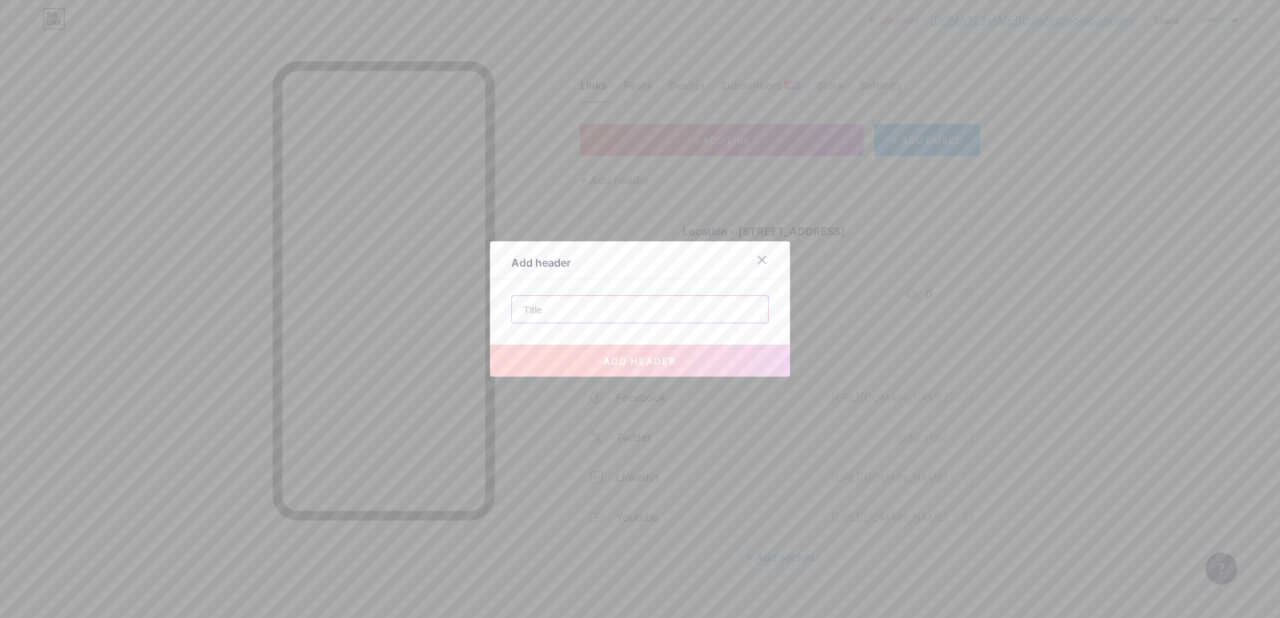
click at [552, 313] on input "text" at bounding box center [640, 309] width 256 height 27
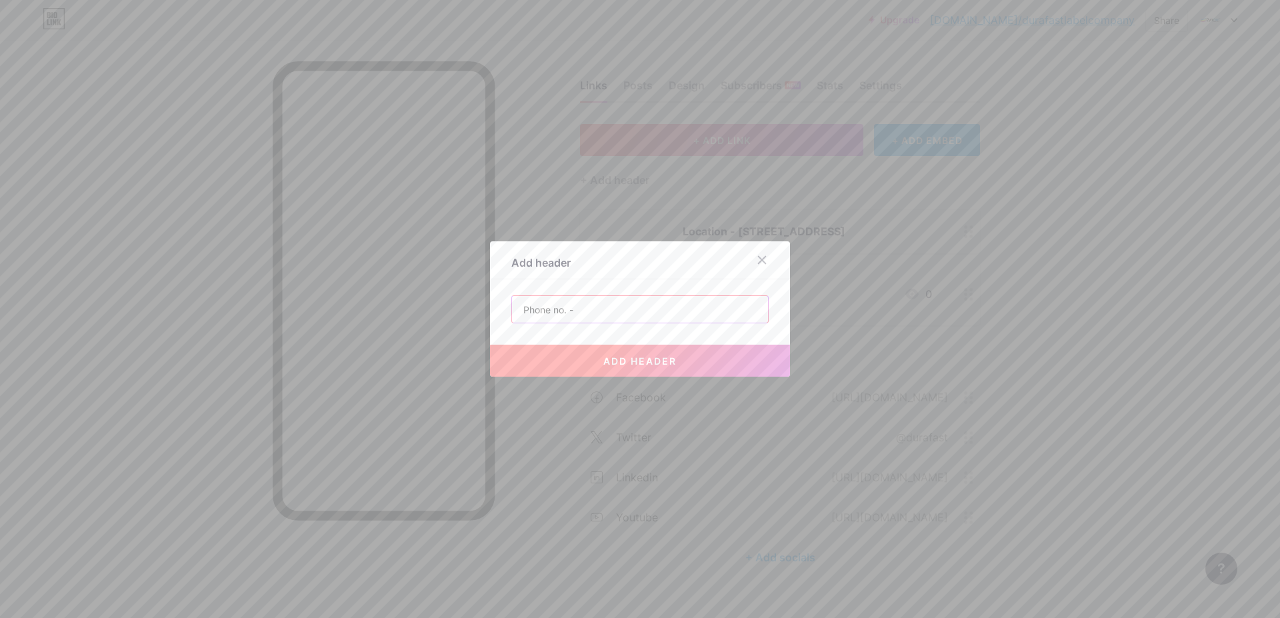
paste input "[PHONE_NUMBER]"
type input "Phone no. - [PHONE_NUMBER]"
click at [617, 359] on span "add header" at bounding box center [639, 360] width 73 height 11
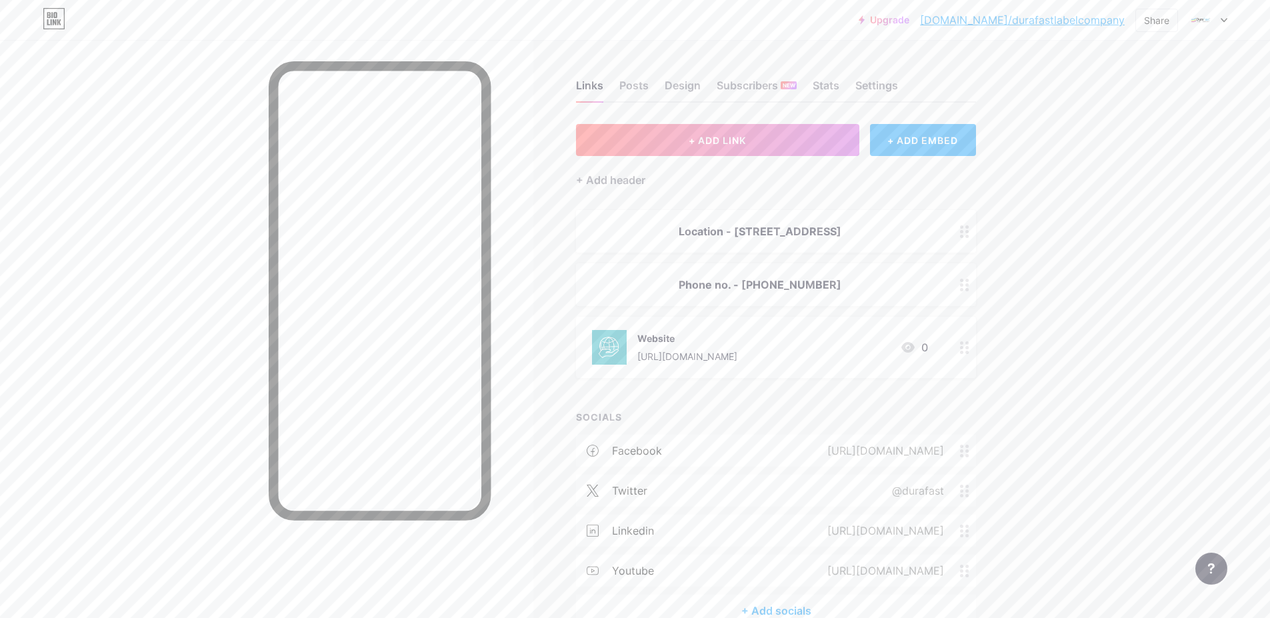
click at [831, 293] on div "Phone no. - [PHONE_NUMBER]" at bounding box center [760, 285] width 336 height 16
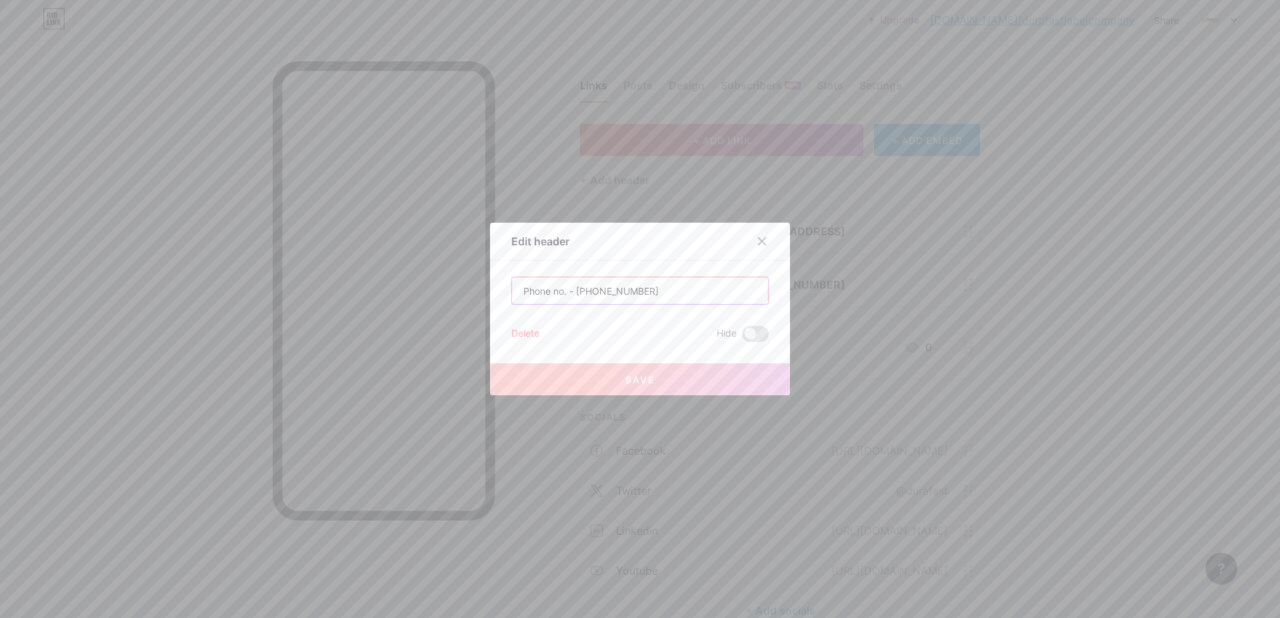
click at [582, 285] on input "Phone no. - [PHONE_NUMBER]" at bounding box center [640, 290] width 256 height 27
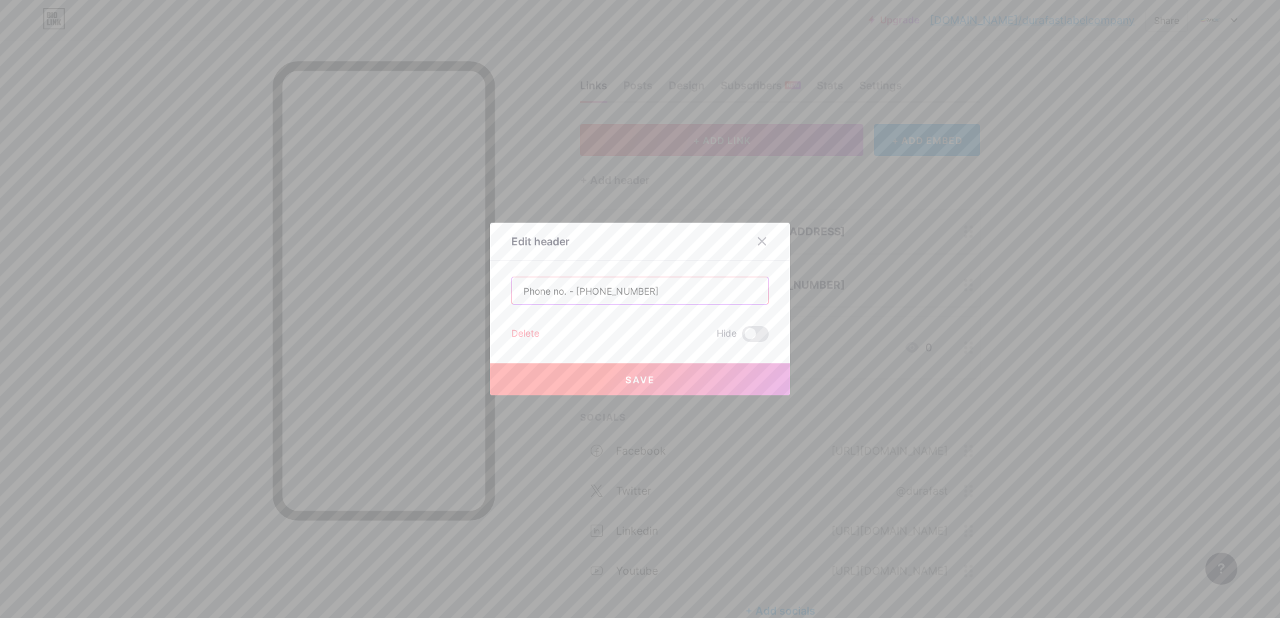
type input "Phone no. - [PHONE_NUMBER]"
click at [606, 381] on button "Save" at bounding box center [640, 379] width 300 height 32
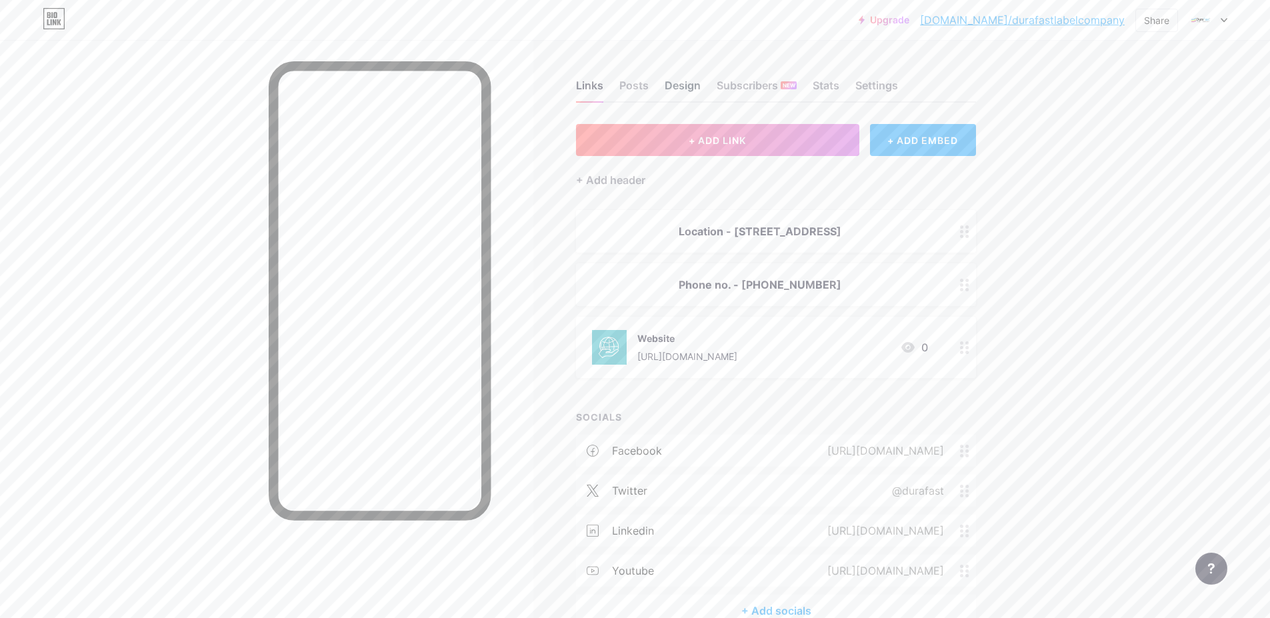
click at [683, 84] on div "Design" at bounding box center [683, 89] width 36 height 24
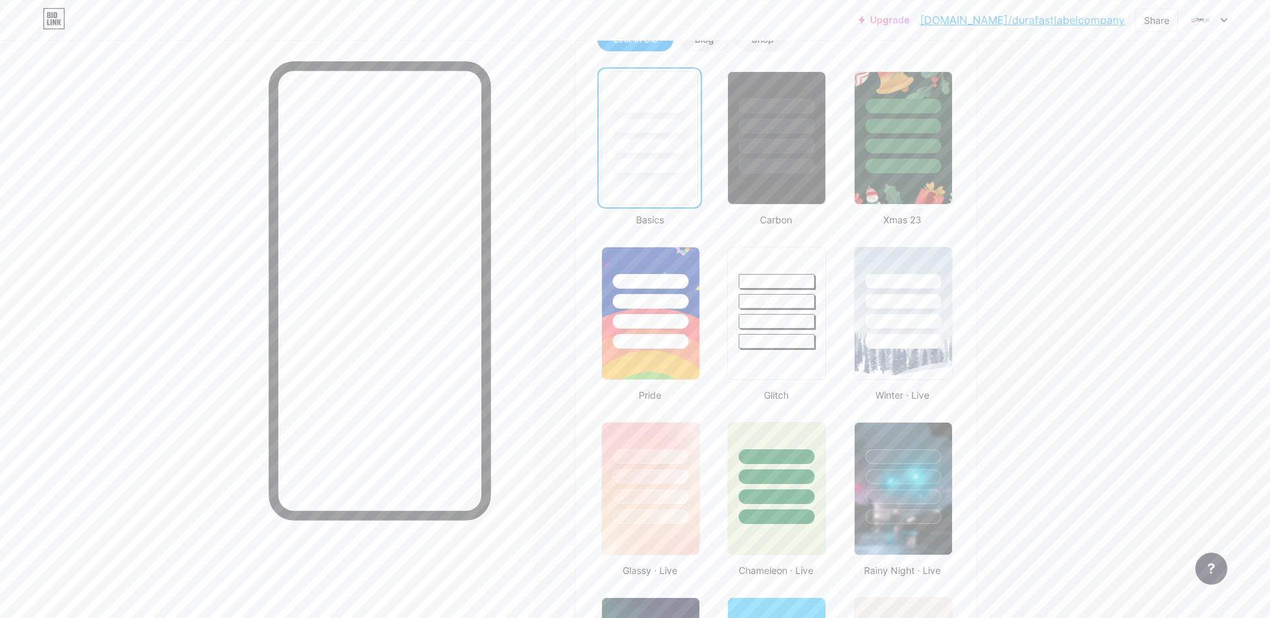
scroll to position [407, 0]
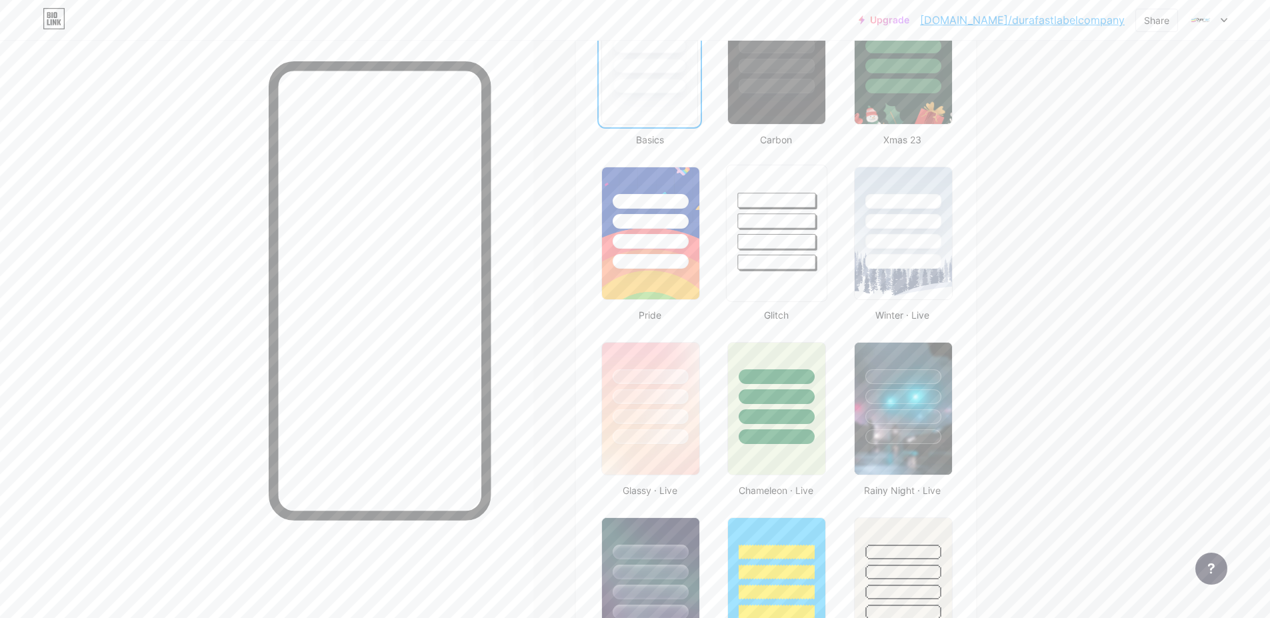
click at [787, 251] on div at bounding box center [777, 217] width 100 height 105
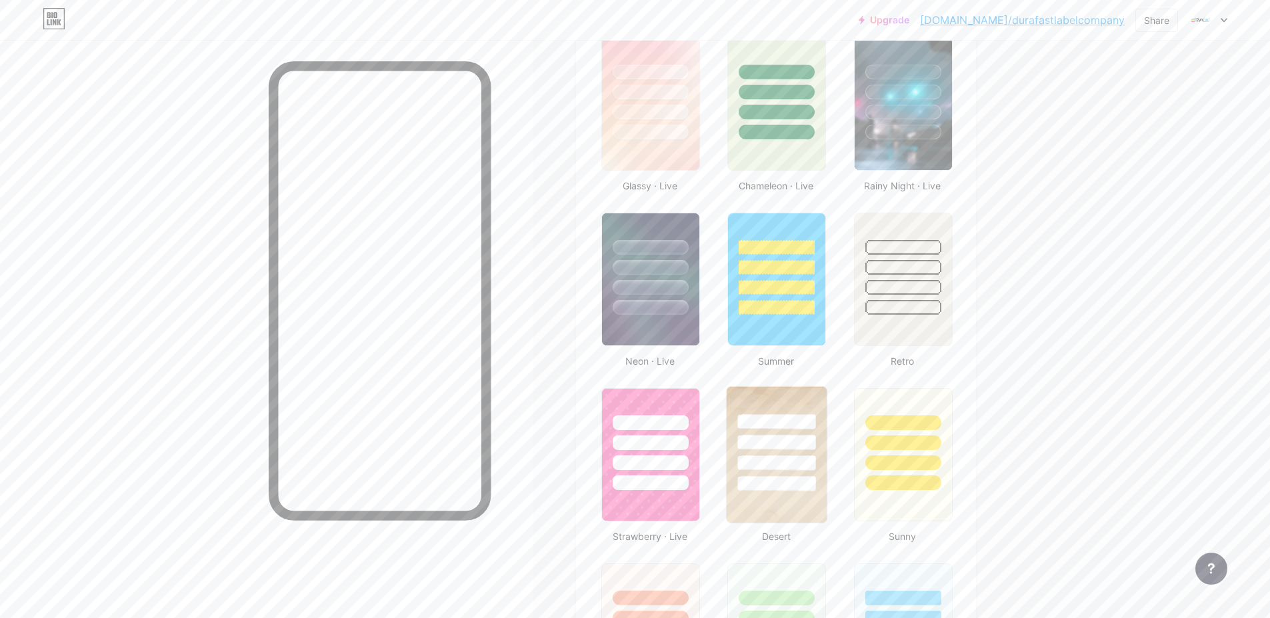
scroll to position [807, 0]
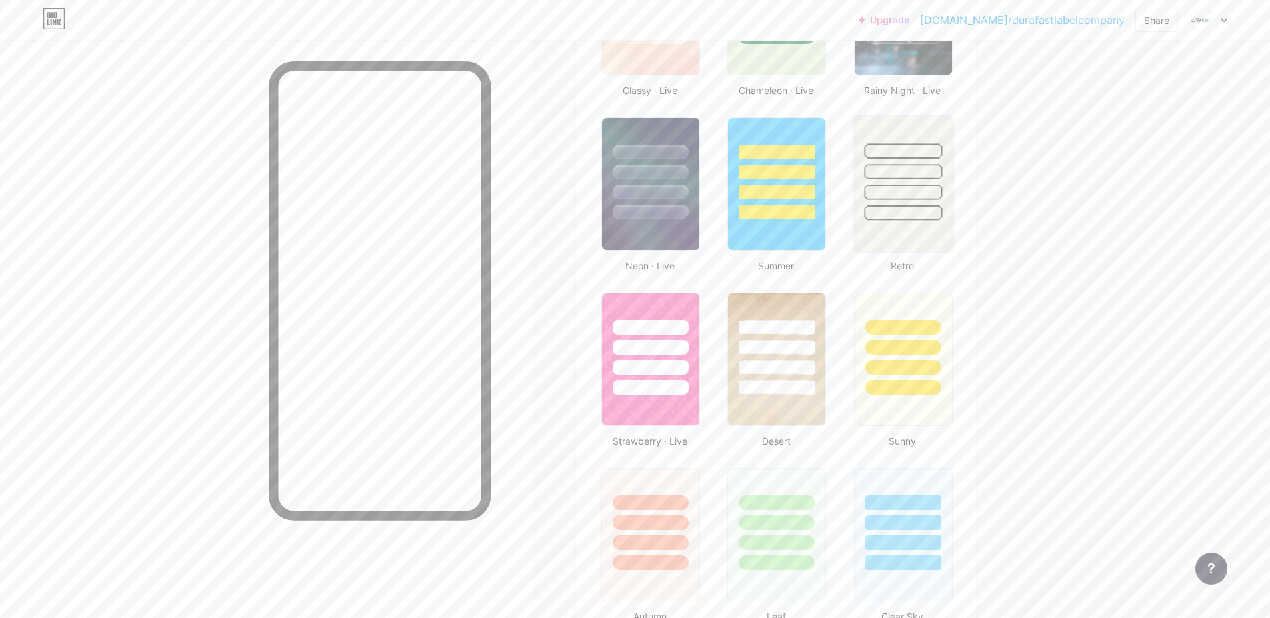
click at [902, 213] on div at bounding box center [903, 212] width 78 height 15
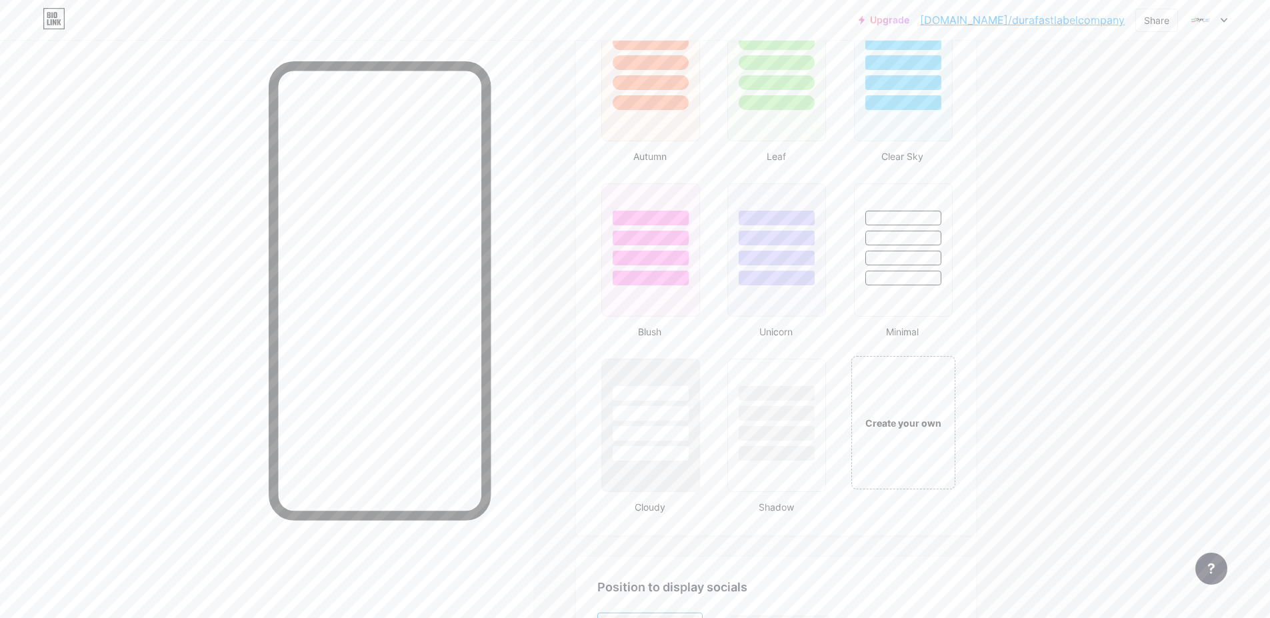
scroll to position [1367, 0]
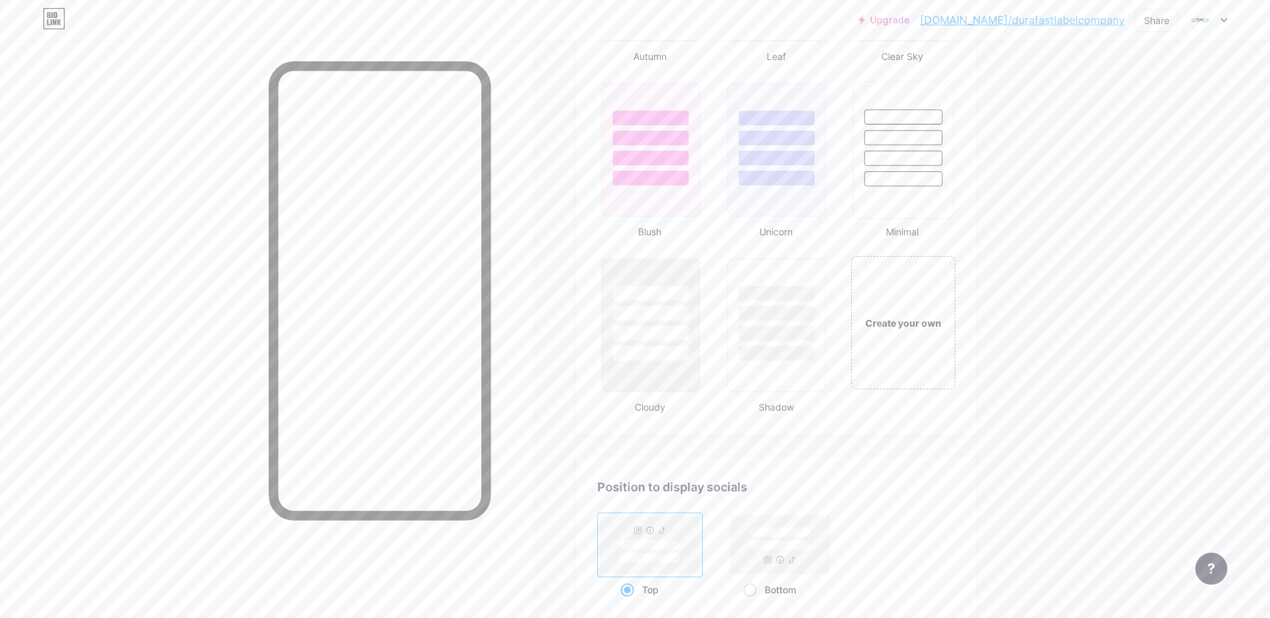
click at [928, 167] on div at bounding box center [903, 134] width 100 height 105
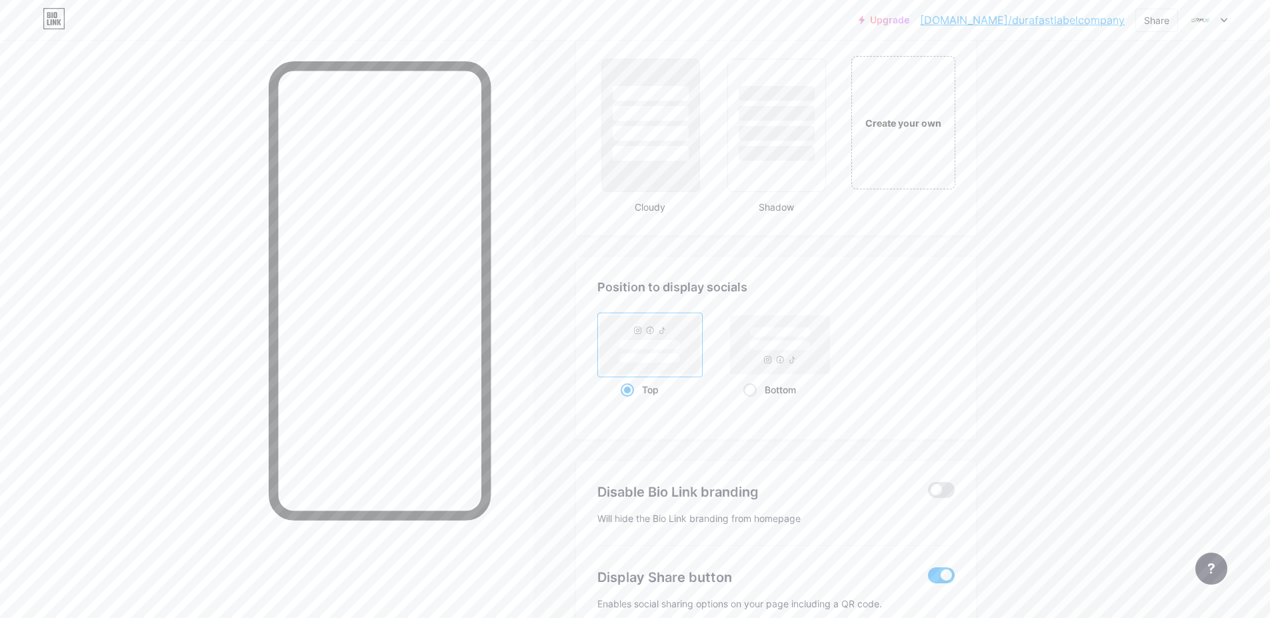
scroll to position [1647, 0]
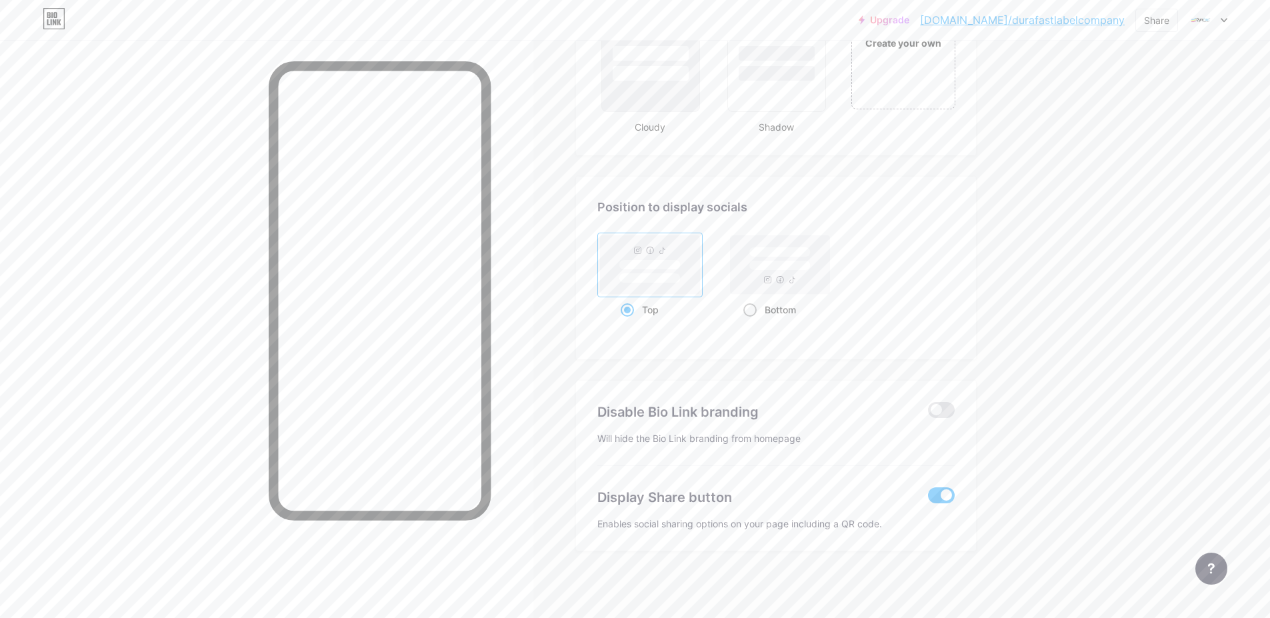
click at [769, 279] on rect at bounding box center [780, 264] width 99 height 59
click at [752, 322] on input "Bottom" at bounding box center [747, 326] width 9 height 9
radio input "true"
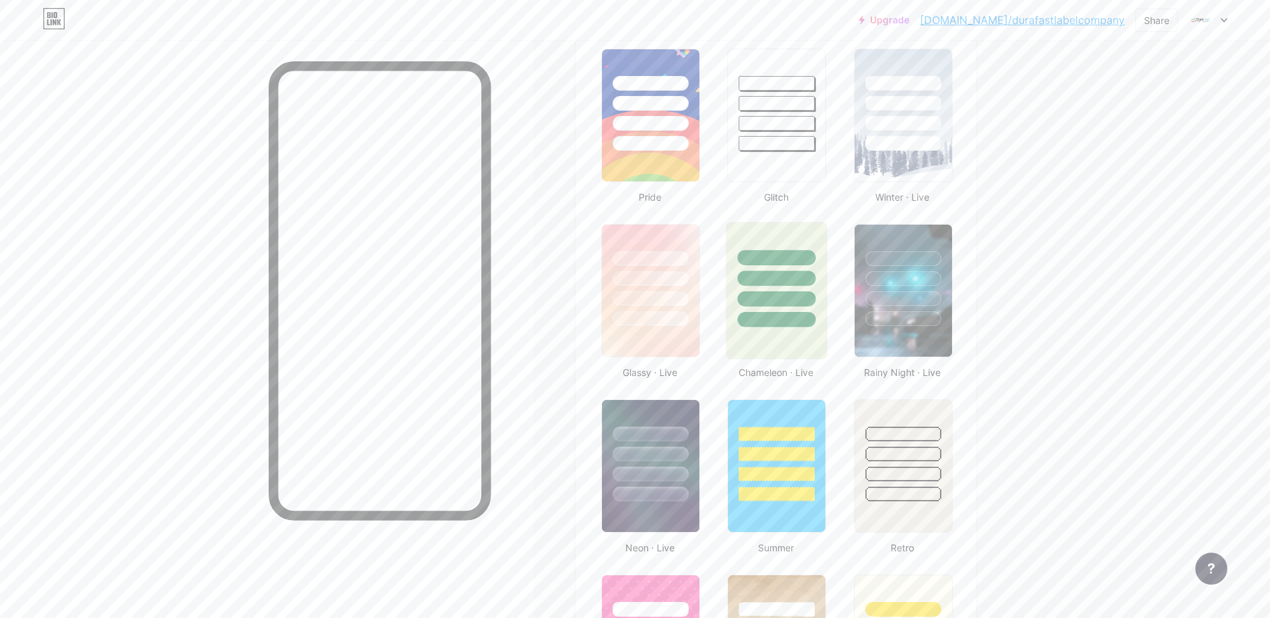
scroll to position [447, 0]
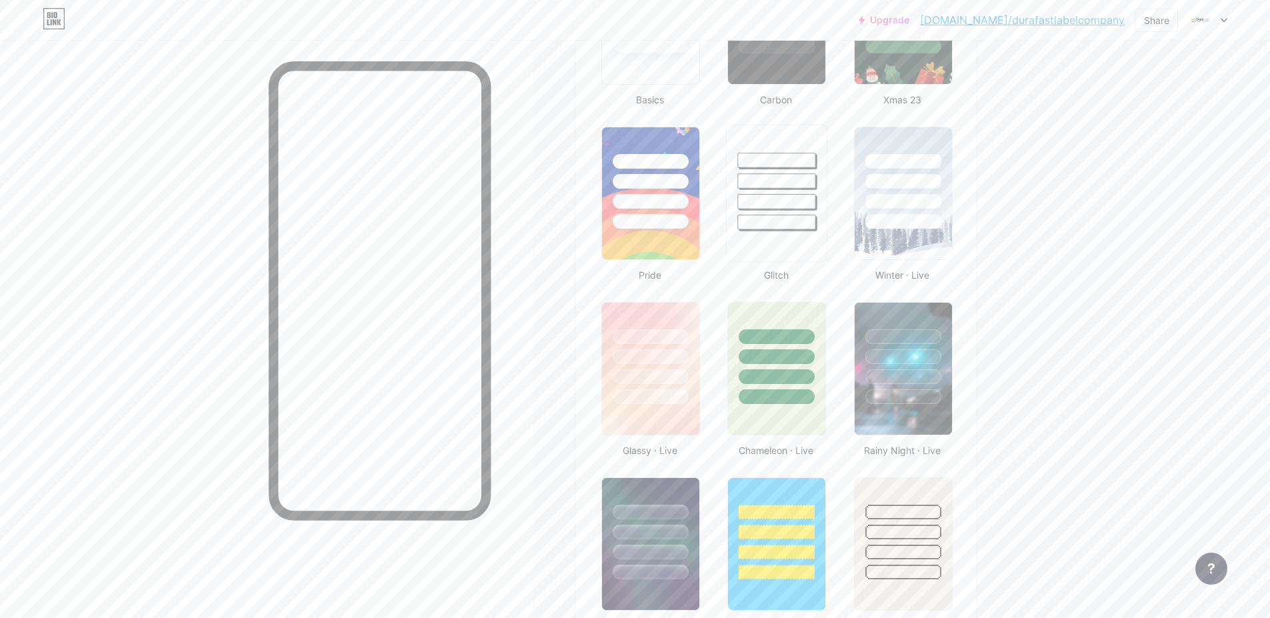
click at [772, 192] on div at bounding box center [777, 177] width 100 height 105
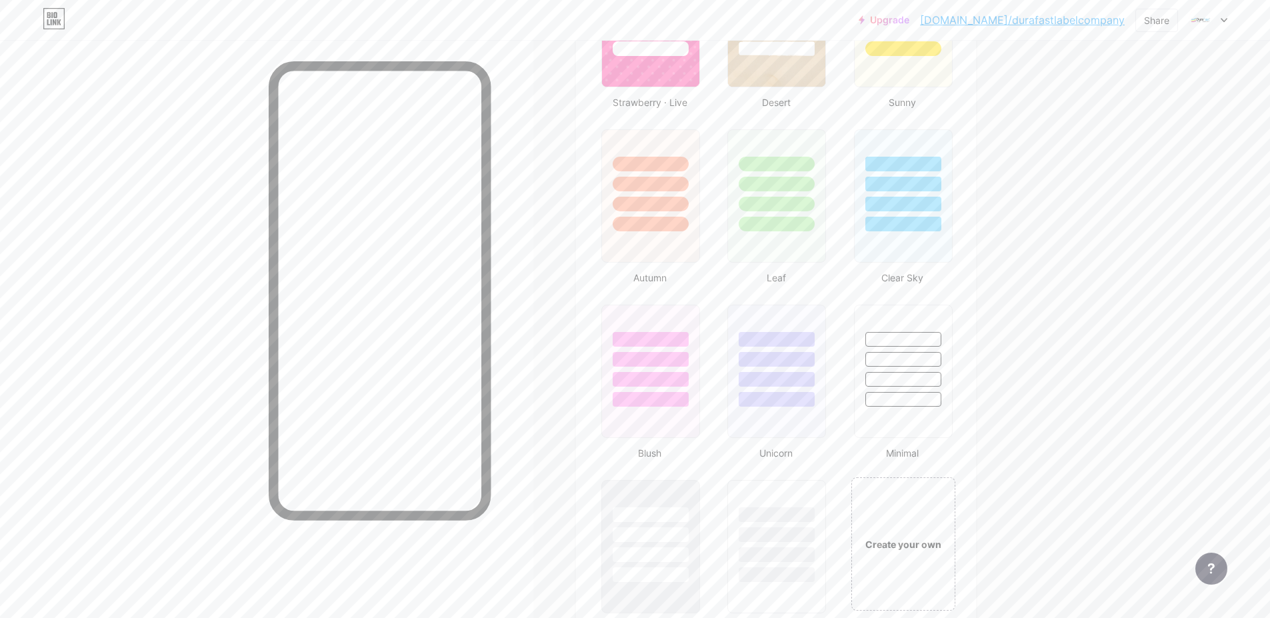
scroll to position [1247, 0]
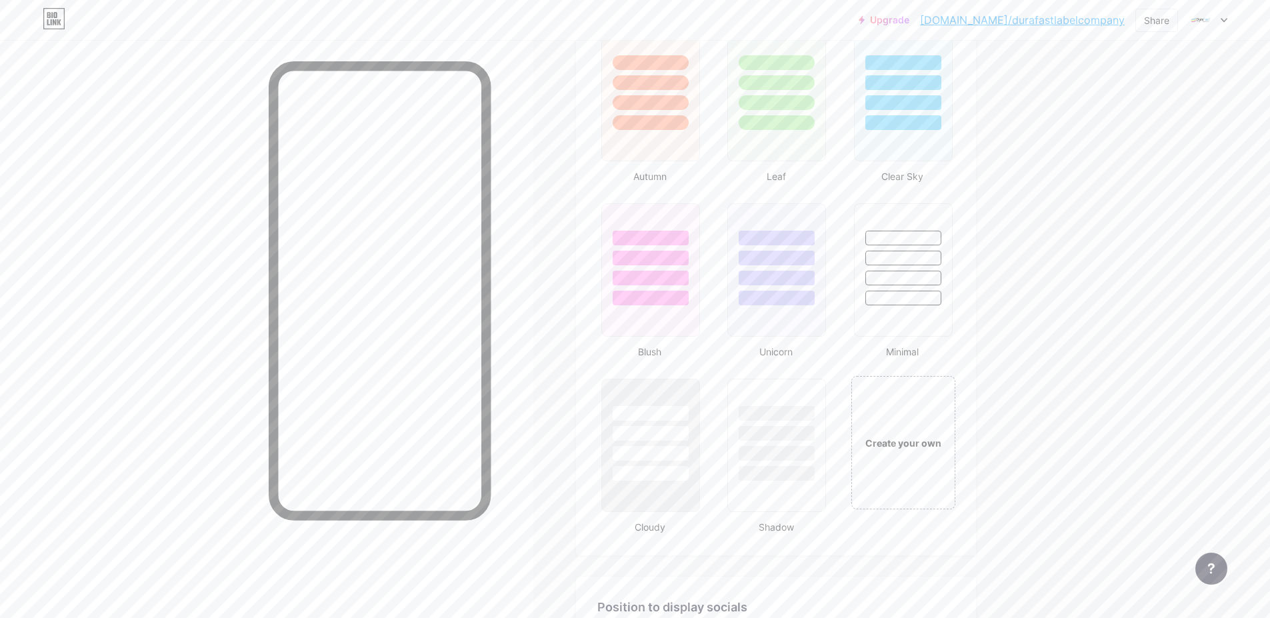
click at [999, 21] on link "[DOMAIN_NAME]/durafastlabelcompany" at bounding box center [1022, 20] width 205 height 16
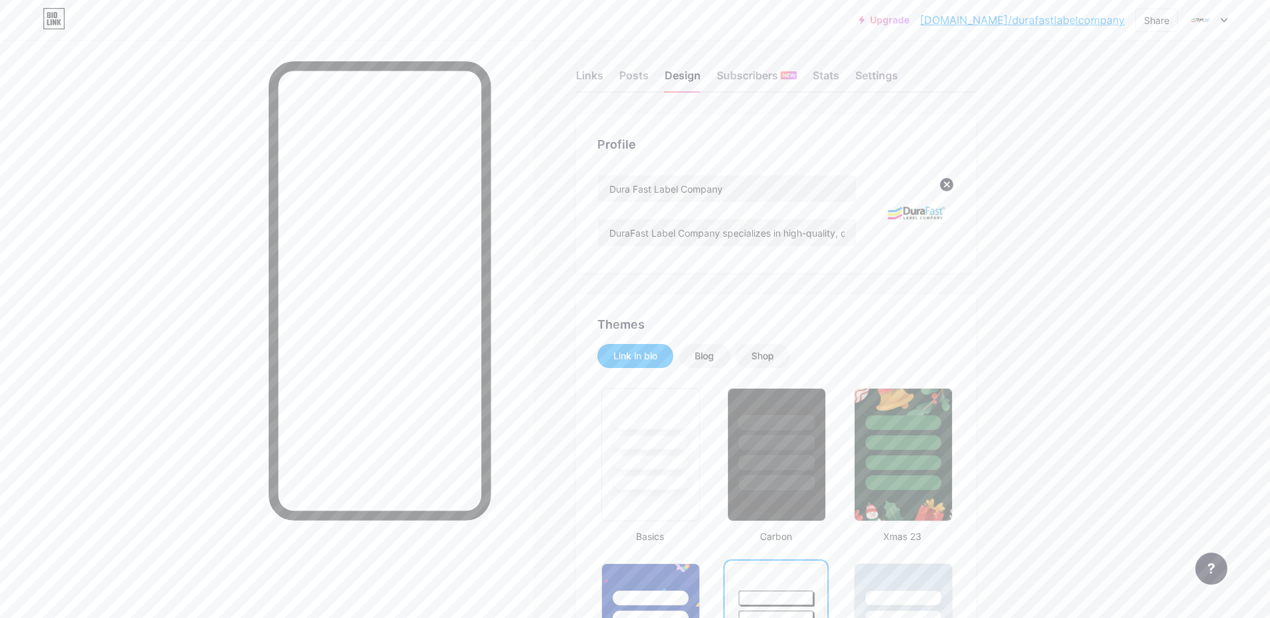
scroll to position [0, 0]
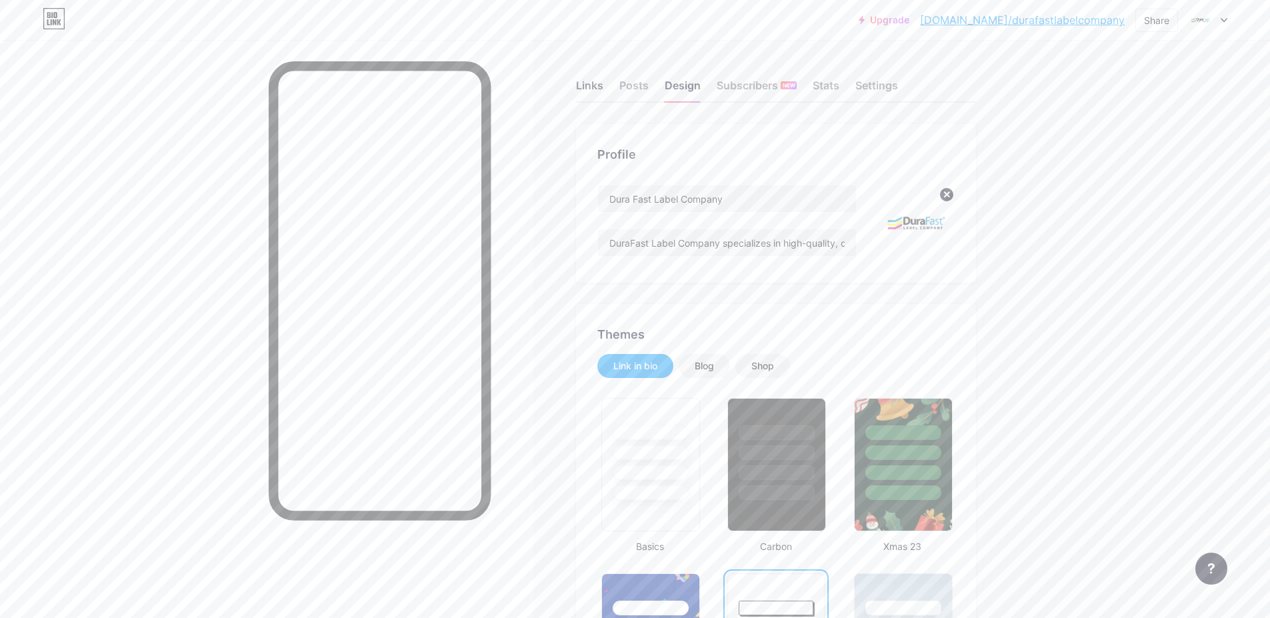
click at [587, 81] on div "Links" at bounding box center [589, 89] width 27 height 24
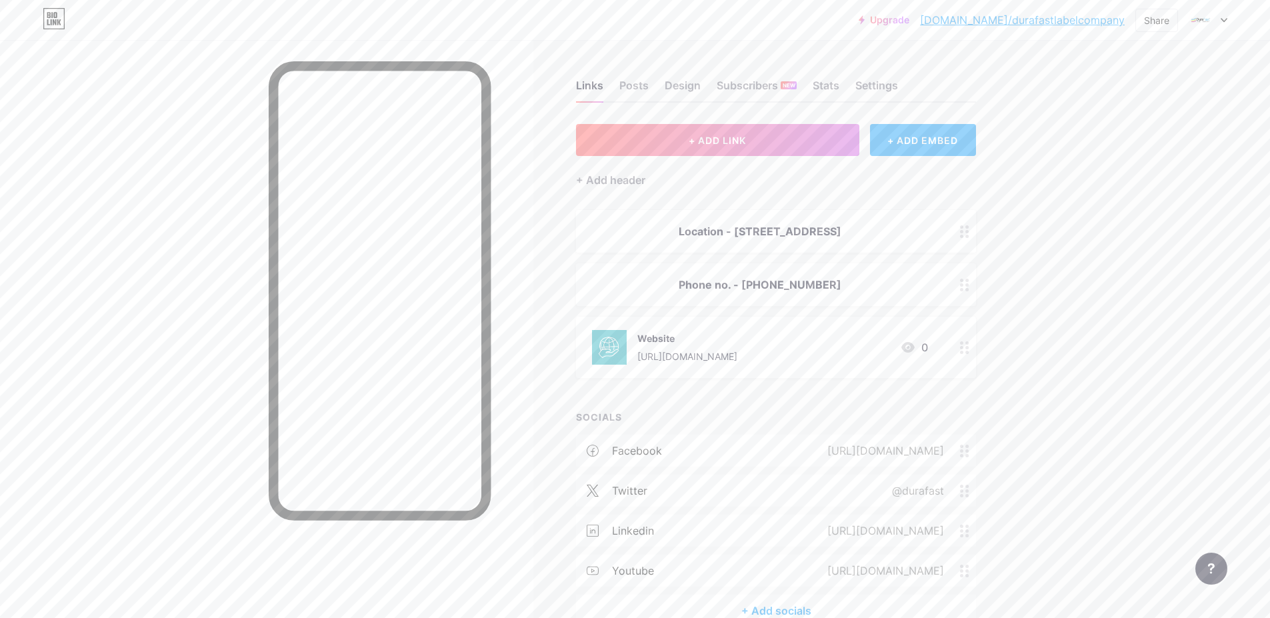
click at [964, 354] on icon at bounding box center [964, 347] width 9 height 13
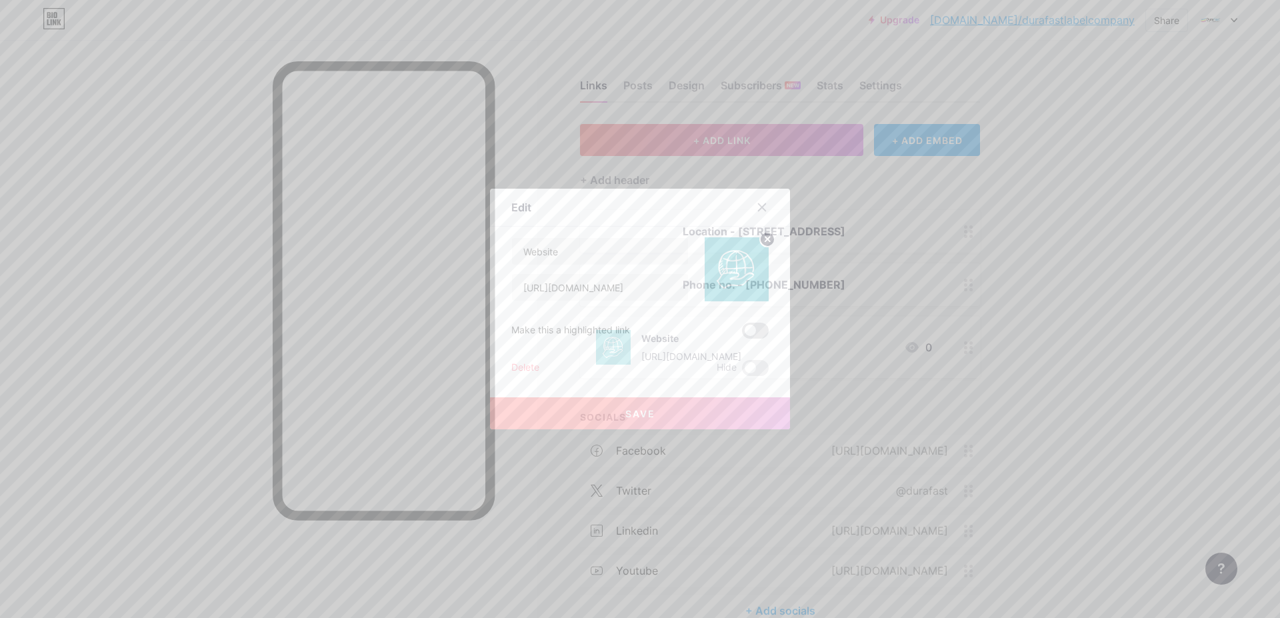
click at [756, 325] on span at bounding box center [755, 331] width 27 height 16
click at [742, 334] on input "checkbox" at bounding box center [742, 334] width 0 height 0
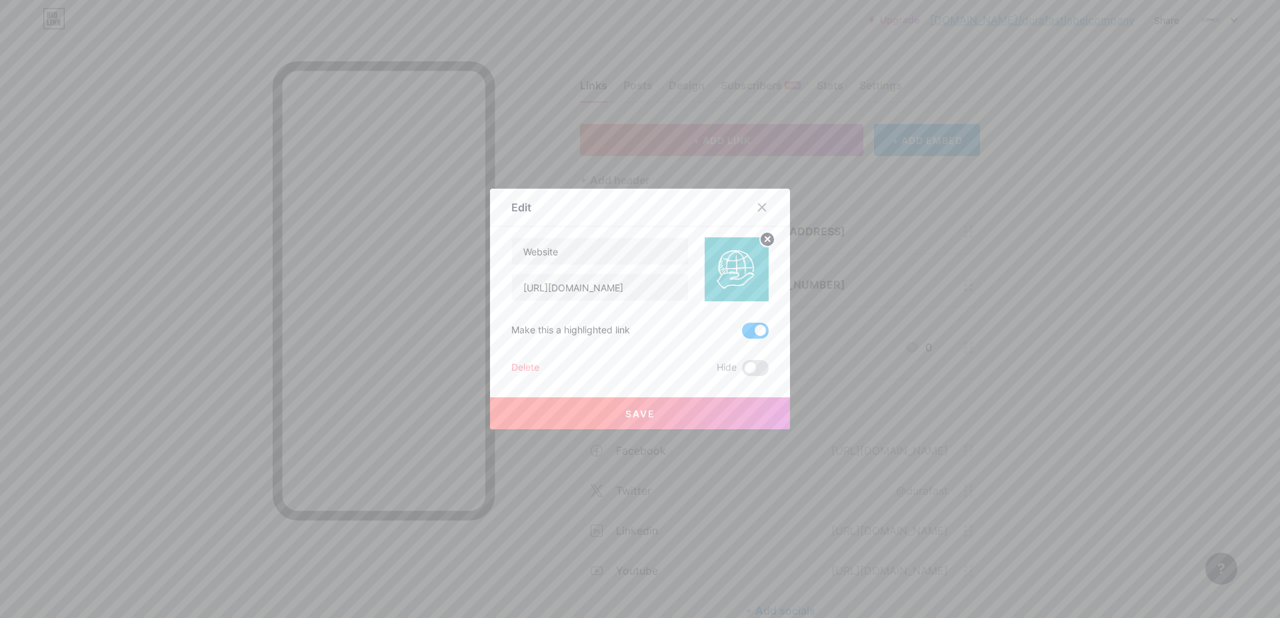
click at [675, 408] on button "Save" at bounding box center [640, 413] width 300 height 32
